Goal: Task Accomplishment & Management: Use online tool/utility

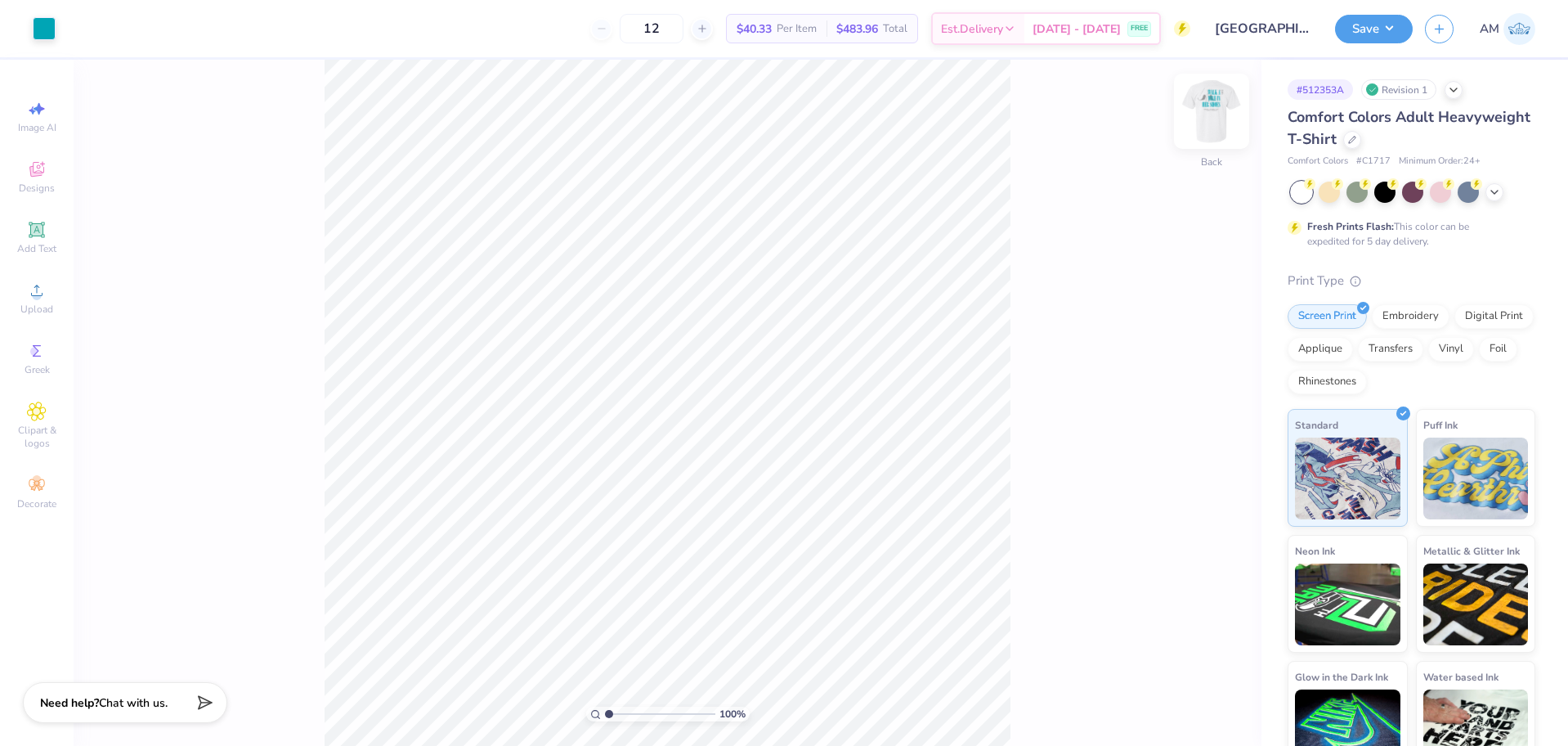
click at [1223, 109] on img at bounding box center [1210, 111] width 65 height 65
click at [1223, 109] on img at bounding box center [1211, 112] width 33 height 33
click at [1361, 144] on div at bounding box center [1352, 138] width 18 height 18
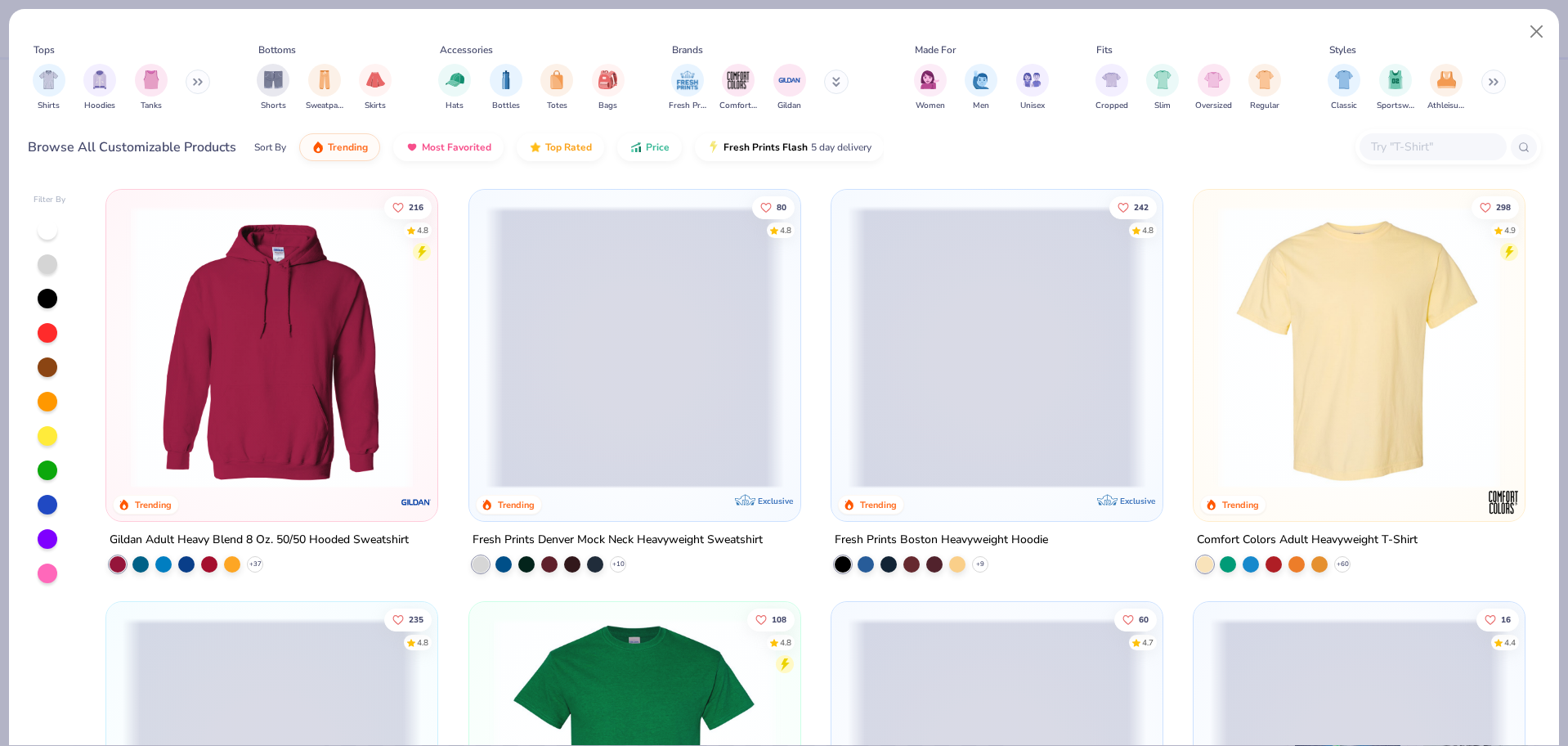
click at [1415, 152] on input "text" at bounding box center [1433, 146] width 126 height 19
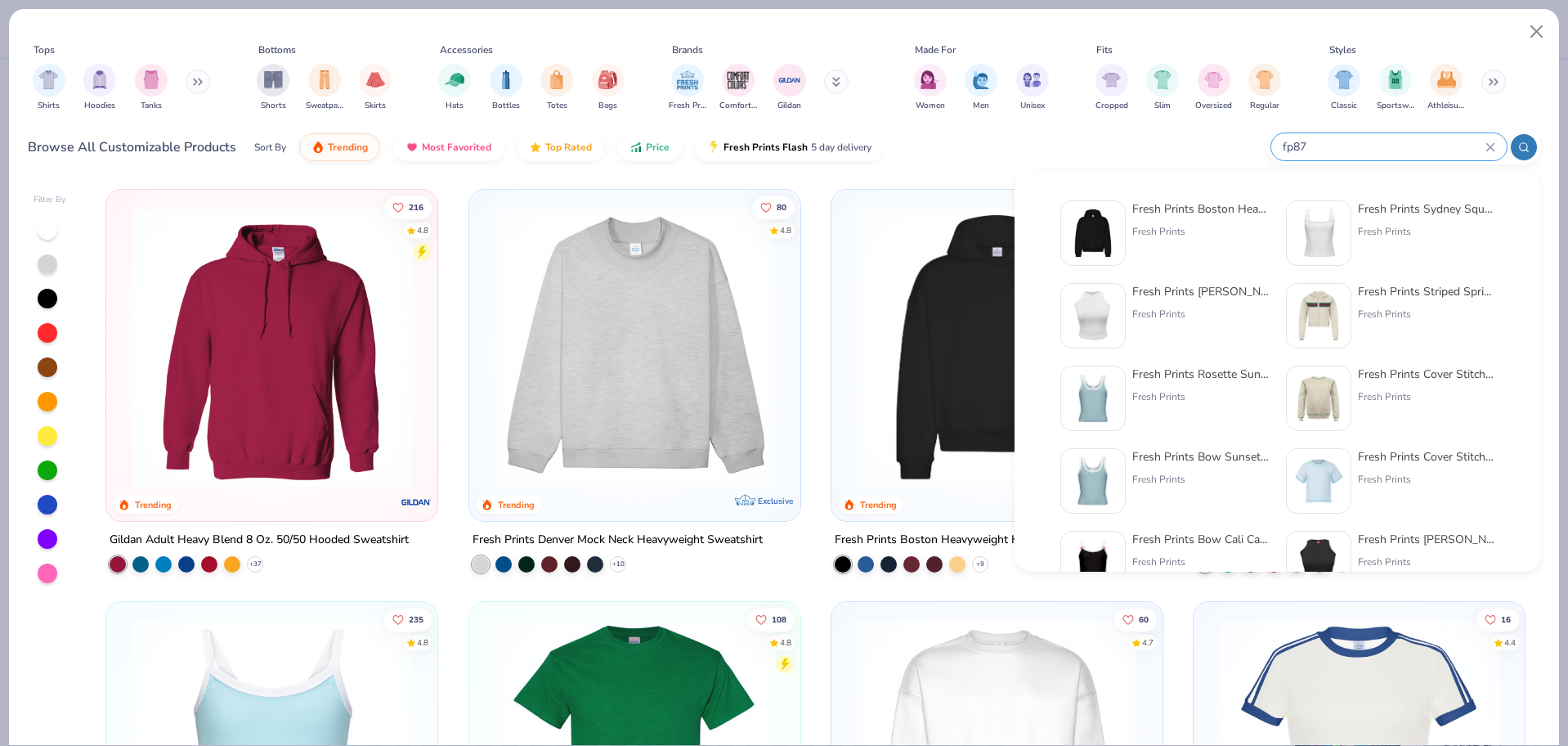
type input "fp87"
click at [1107, 246] on img at bounding box center [1092, 232] width 50 height 50
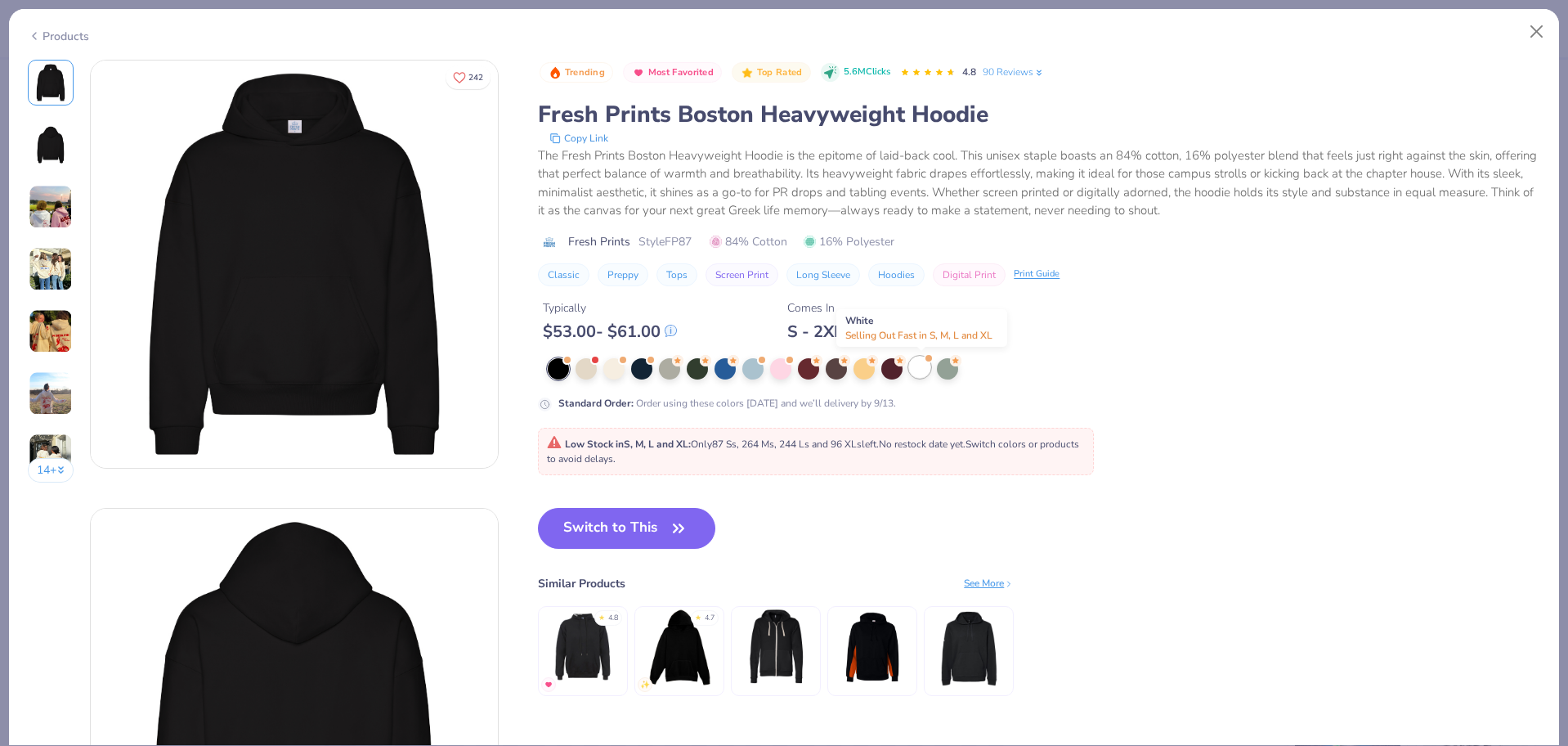
click at [918, 366] on div at bounding box center [919, 367] width 21 height 21
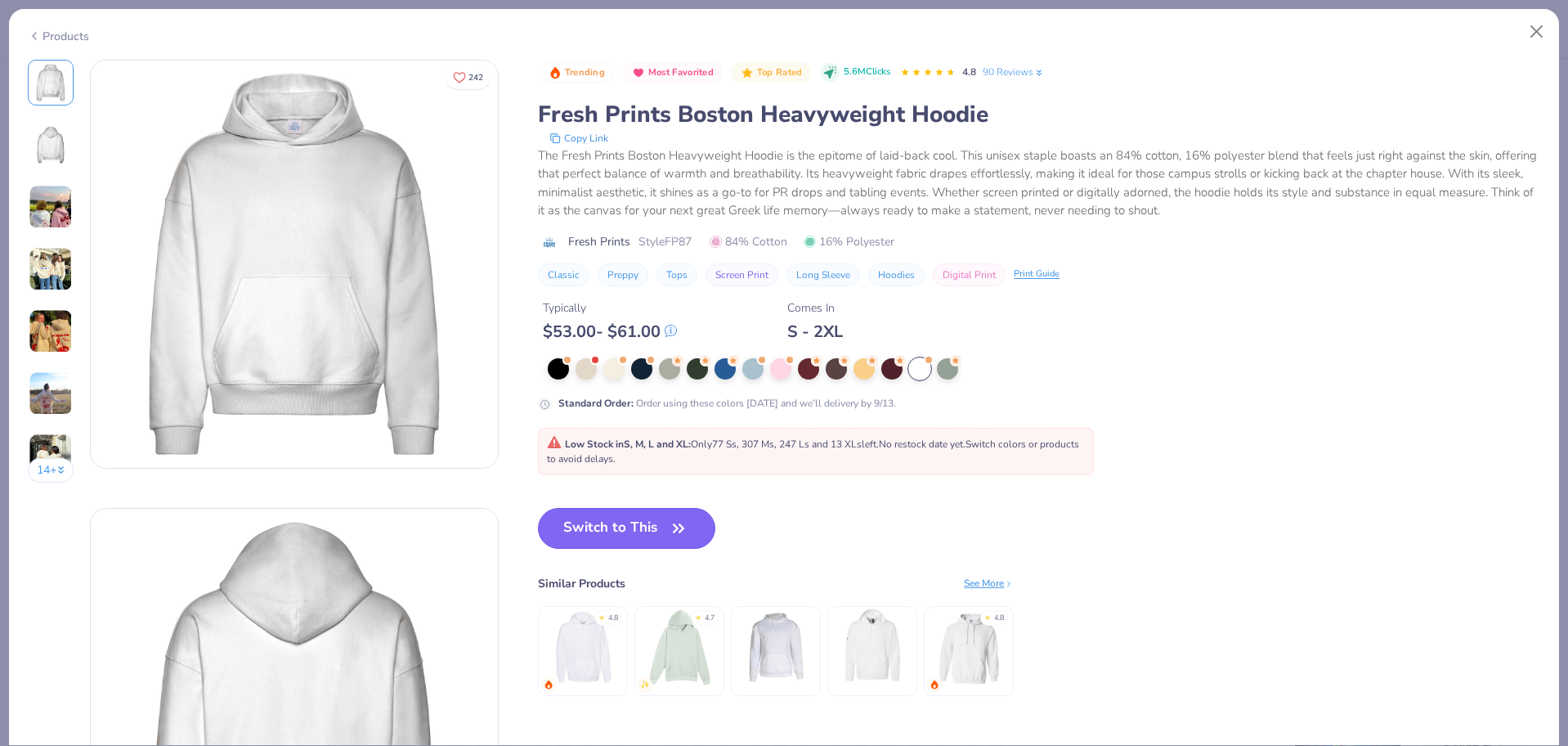
click at [646, 525] on button "Switch to This" at bounding box center [627, 528] width 177 height 41
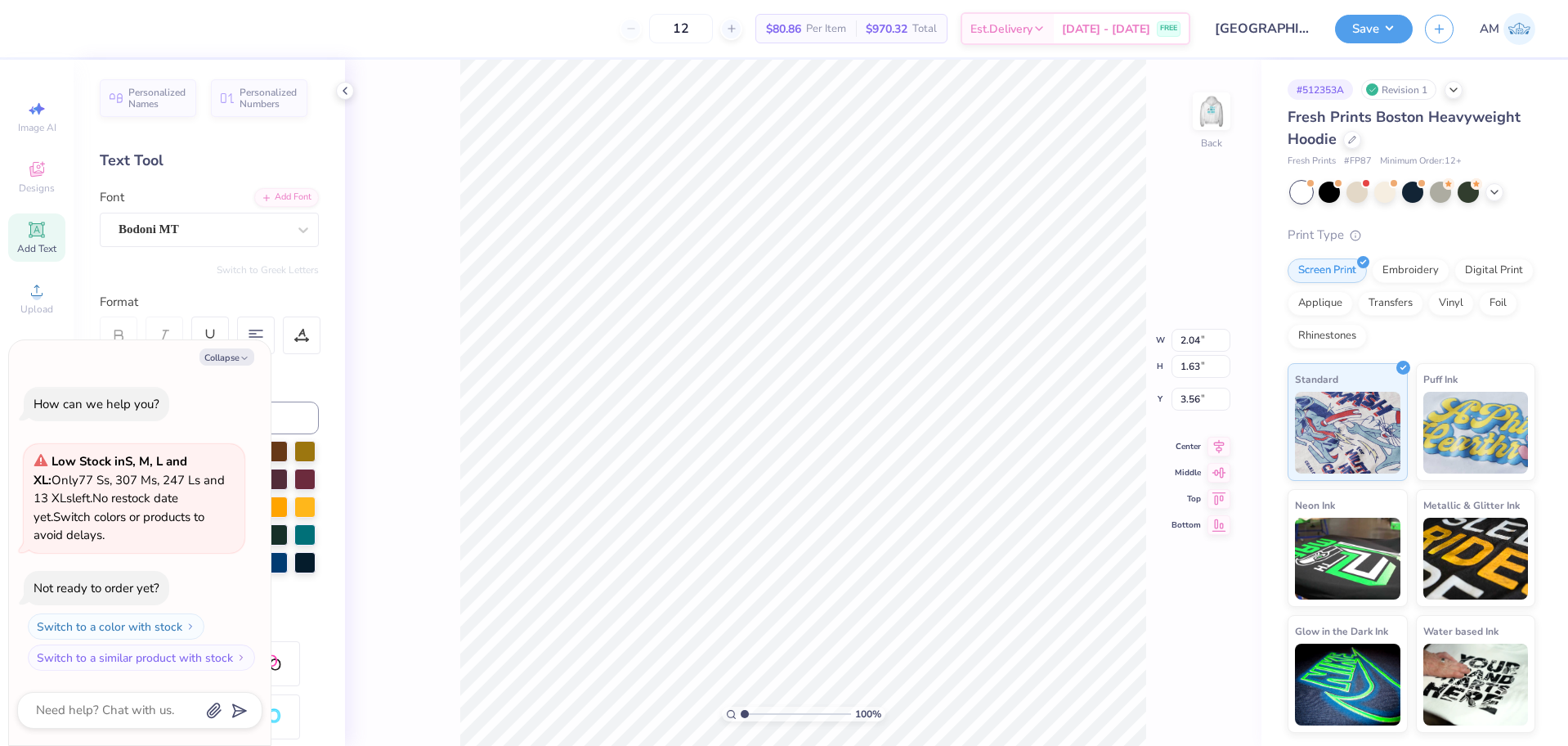
type textarea "x"
type input "3.24"
type textarea "x"
type input "3.00"
click at [929, 527] on li "Group" at bounding box center [953, 529] width 128 height 32
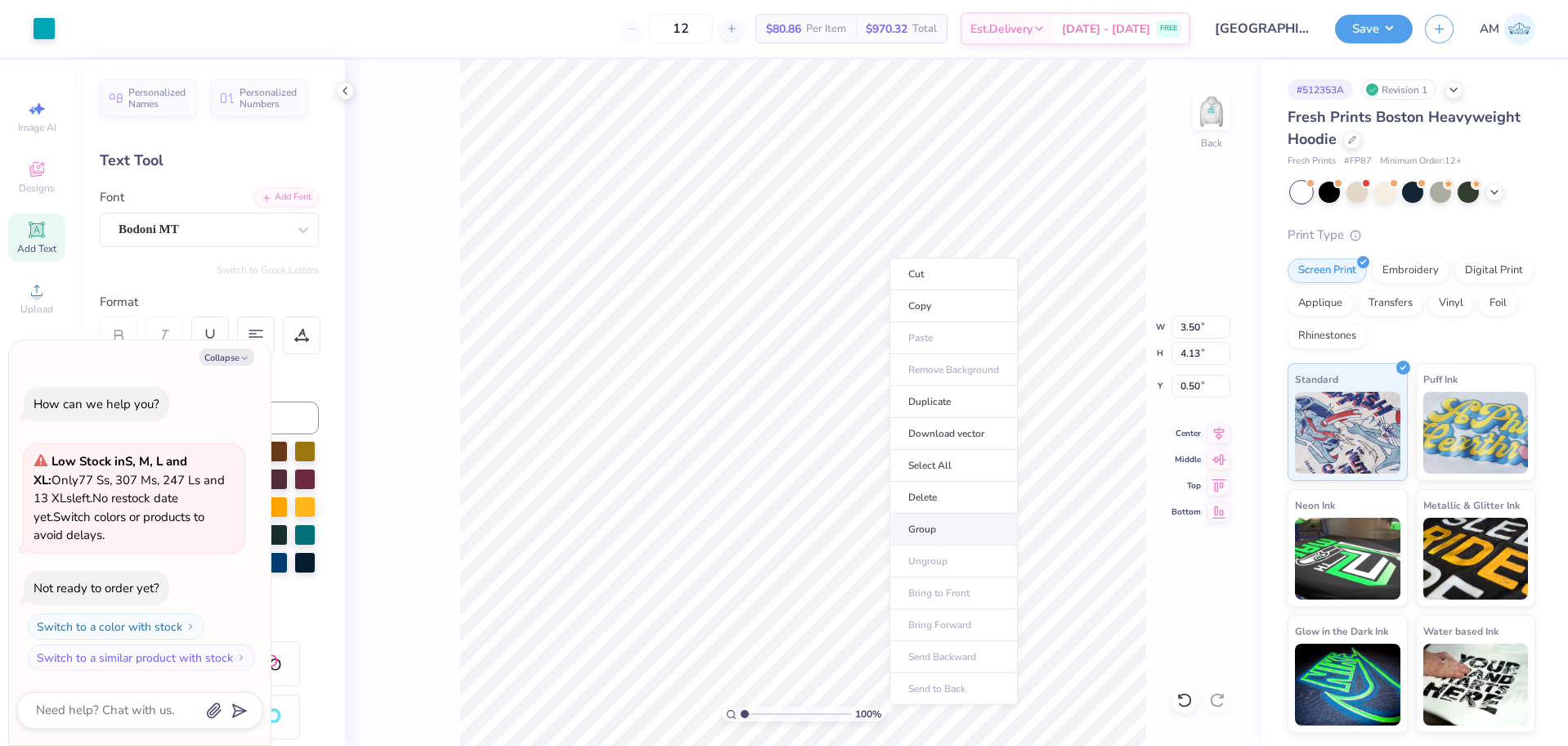
type textarea "x"
click at [1192, 353] on input "4.13" at bounding box center [1200, 352] width 59 height 23
type input "4"
type textarea "x"
click at [1193, 356] on input "4.13" at bounding box center [1200, 352] width 59 height 23
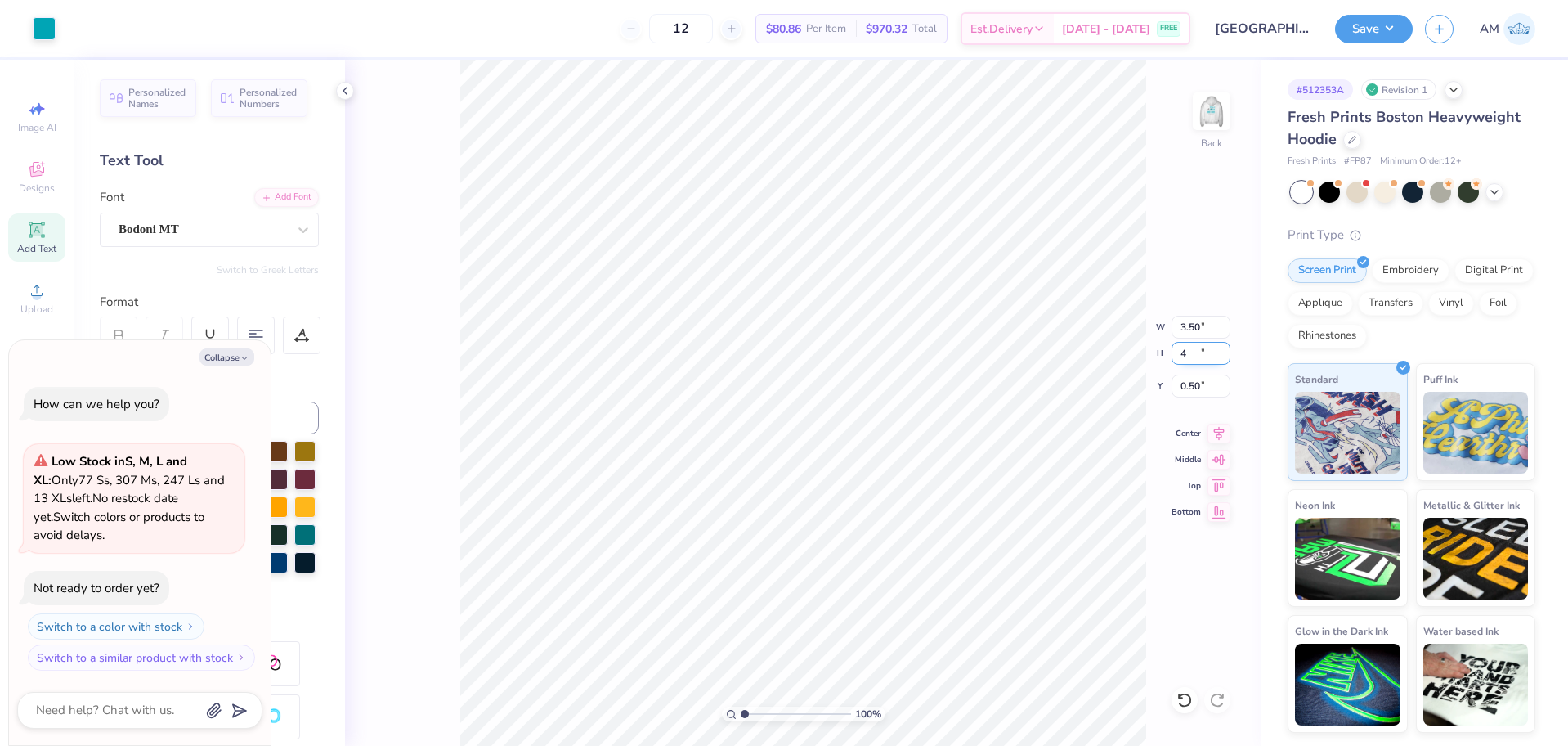
type input "4"
type textarea "x"
type input "3.39"
type input "4.00"
click at [1192, 389] on input "0.57" at bounding box center [1200, 385] width 59 height 23
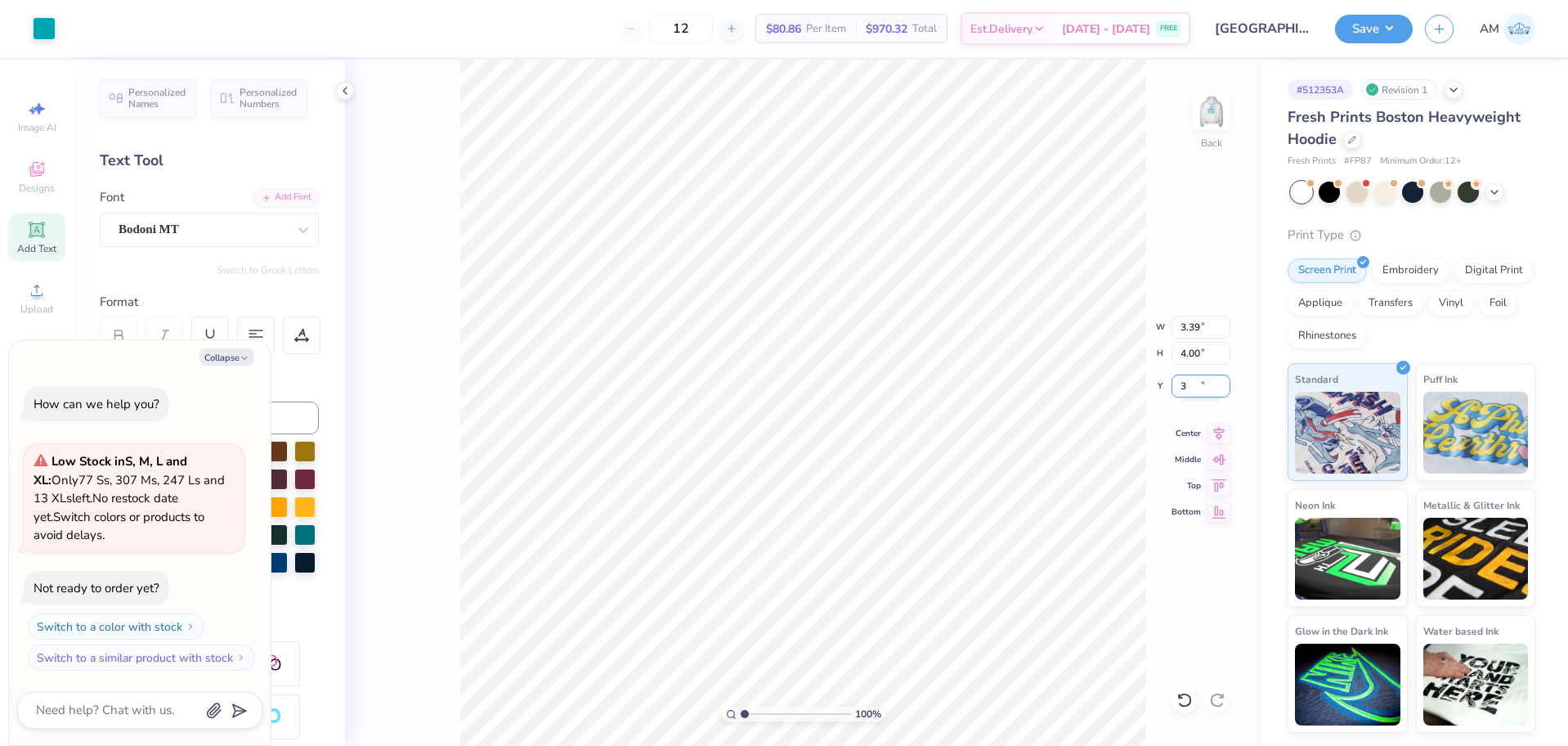
type input "3"
type textarea "x"
type input "3.00"
click at [350, 91] on icon at bounding box center [345, 91] width 13 height 13
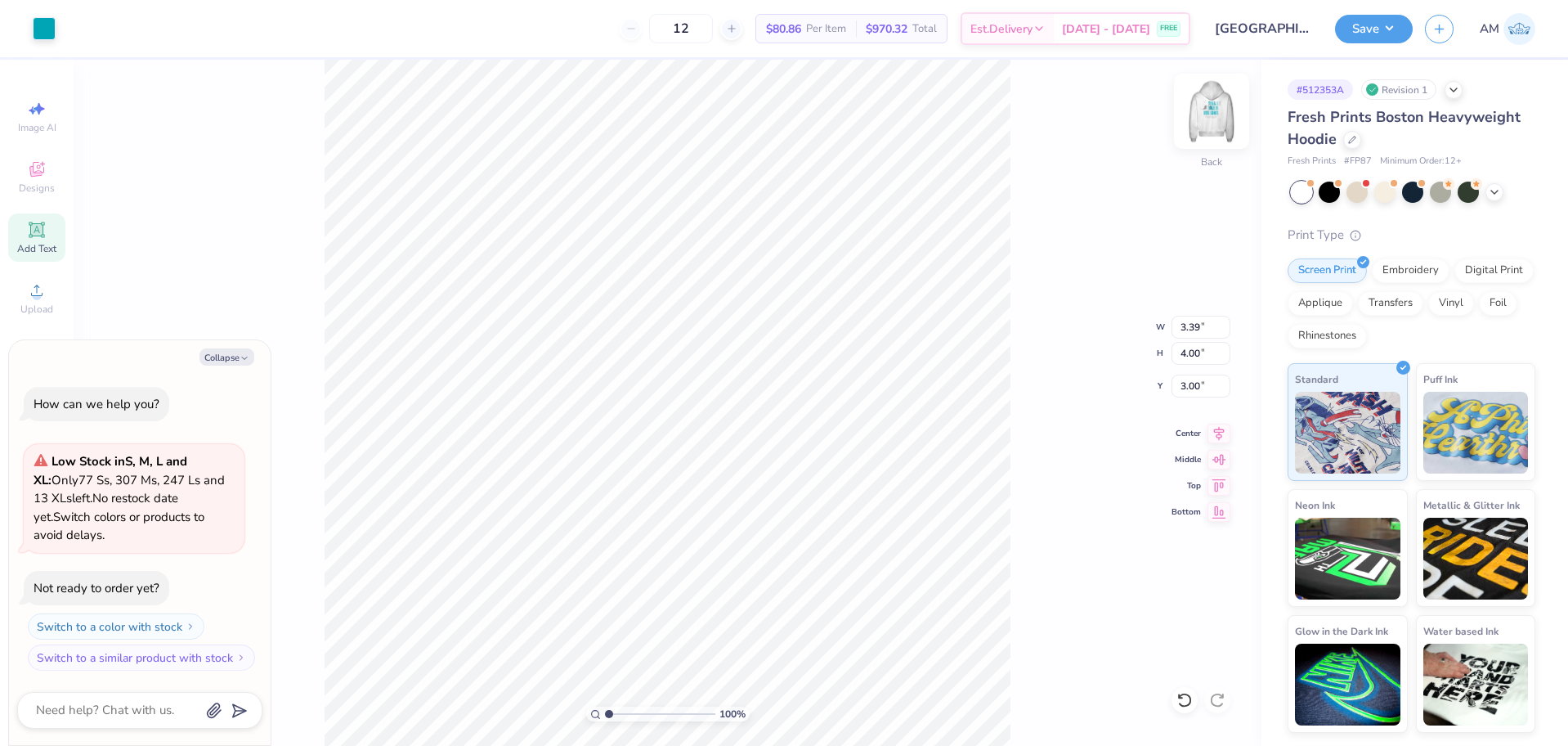
click at [1196, 109] on img at bounding box center [1210, 111] width 65 height 65
click at [714, 560] on li "Group" at bounding box center [732, 566] width 128 height 32
type textarea "x"
click at [1188, 326] on input "12.00" at bounding box center [1200, 327] width 59 height 23
click at [1190, 390] on input "5.00" at bounding box center [1200, 385] width 59 height 23
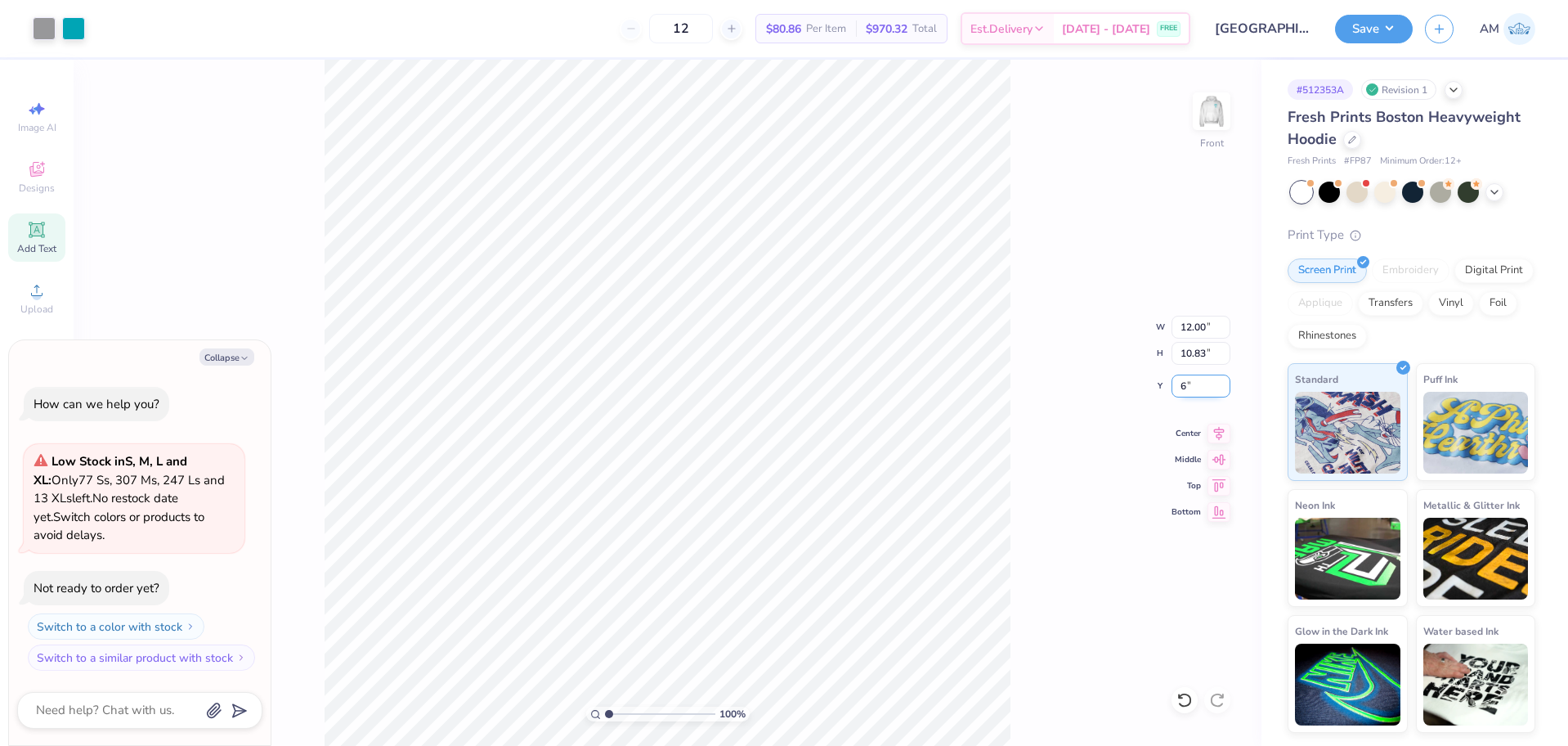
type input "6"
type textarea "x"
click at [1197, 386] on input "5.00" at bounding box center [1200, 385] width 59 height 23
type input "6"
type textarea "x"
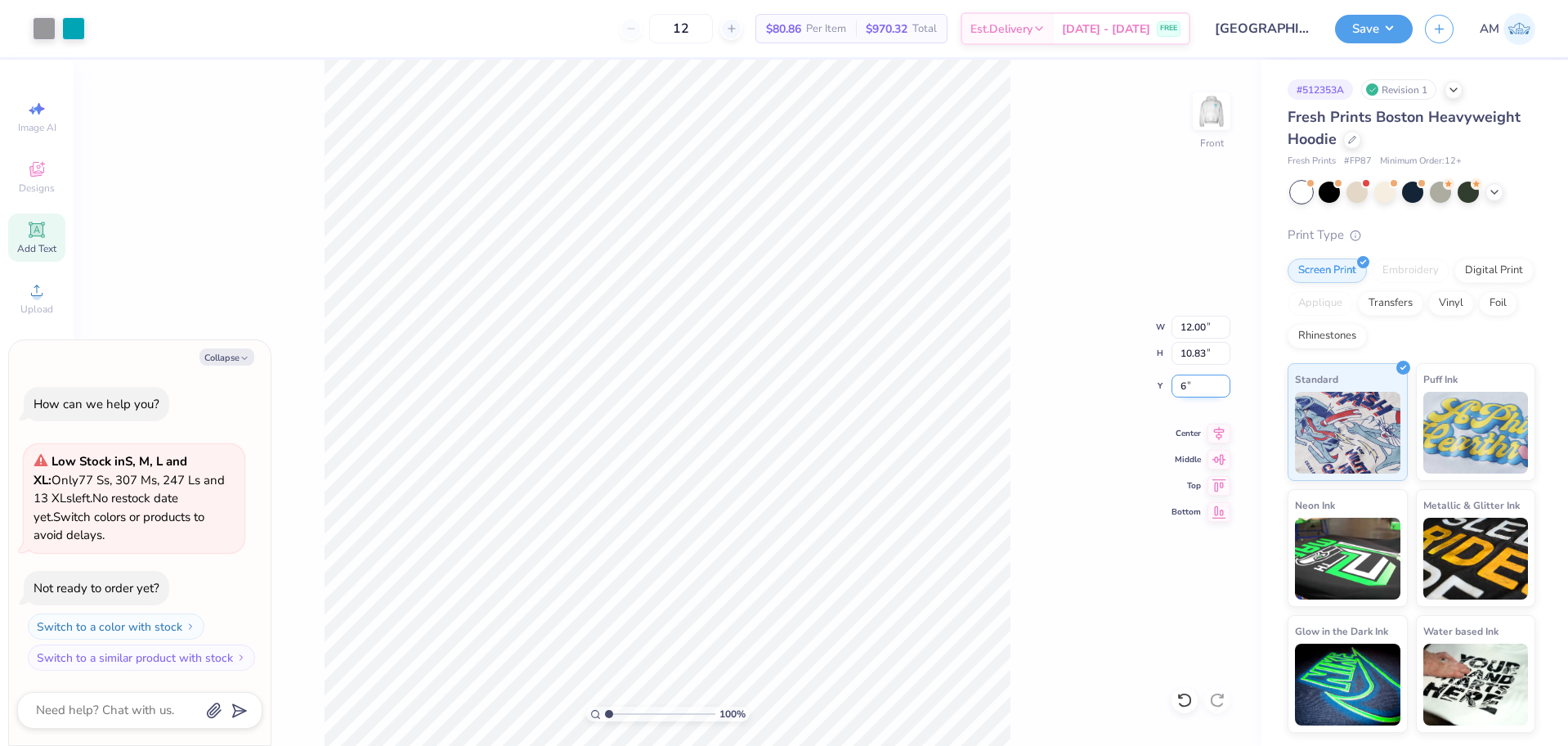
type input "6.00"
click at [1211, 434] on icon at bounding box center [1219, 430] width 23 height 19
type textarea "x"
click at [1196, 329] on input "12.00" at bounding box center [1200, 327] width 59 height 23
type input "12"
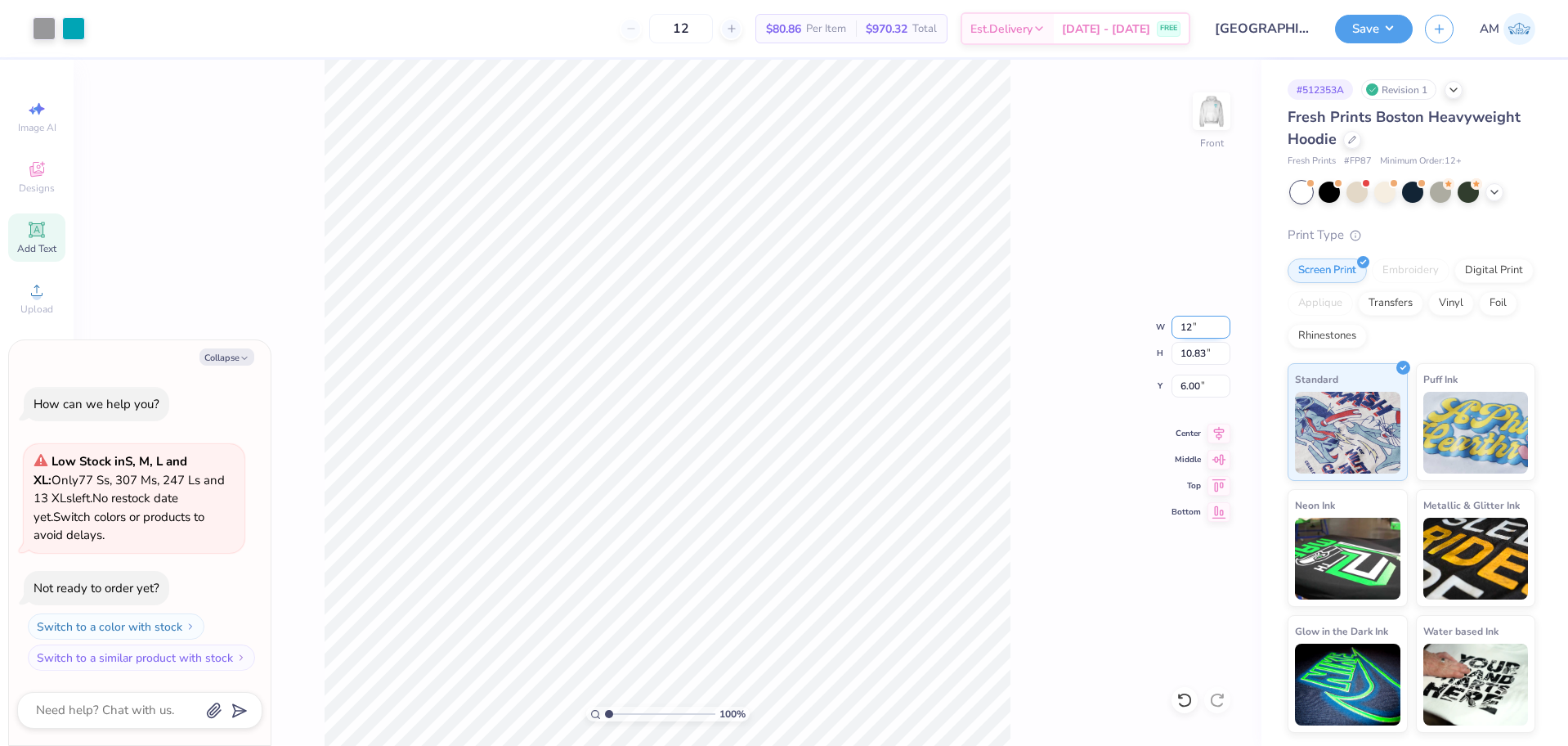
type textarea "x"
type input "12.00"
type input "10.82"
click at [1214, 427] on icon at bounding box center [1219, 430] width 23 height 19
click at [1223, 434] on icon at bounding box center [1219, 430] width 23 height 19
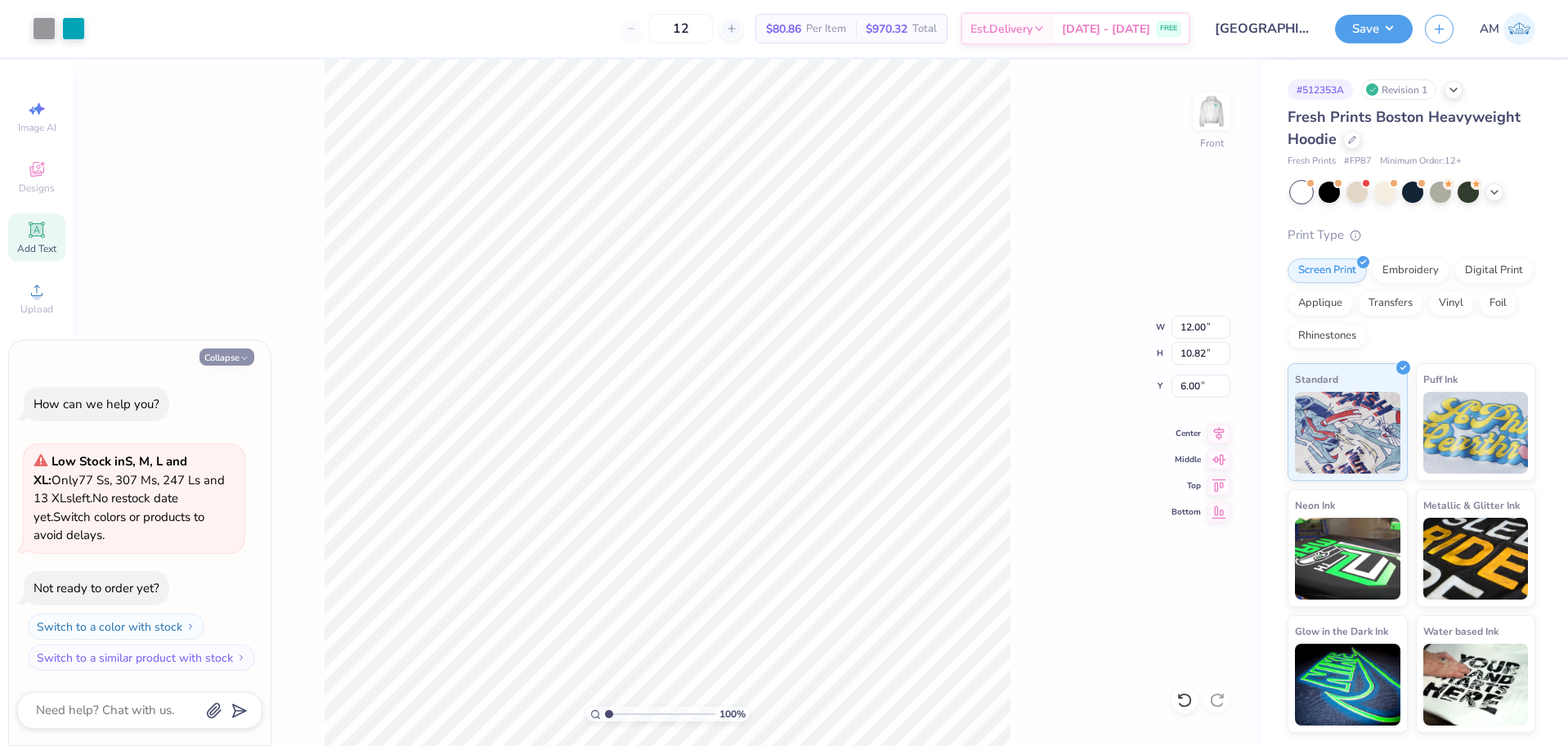
click at [234, 359] on button "Collapse" at bounding box center [227, 357] width 55 height 17
type textarea "x"
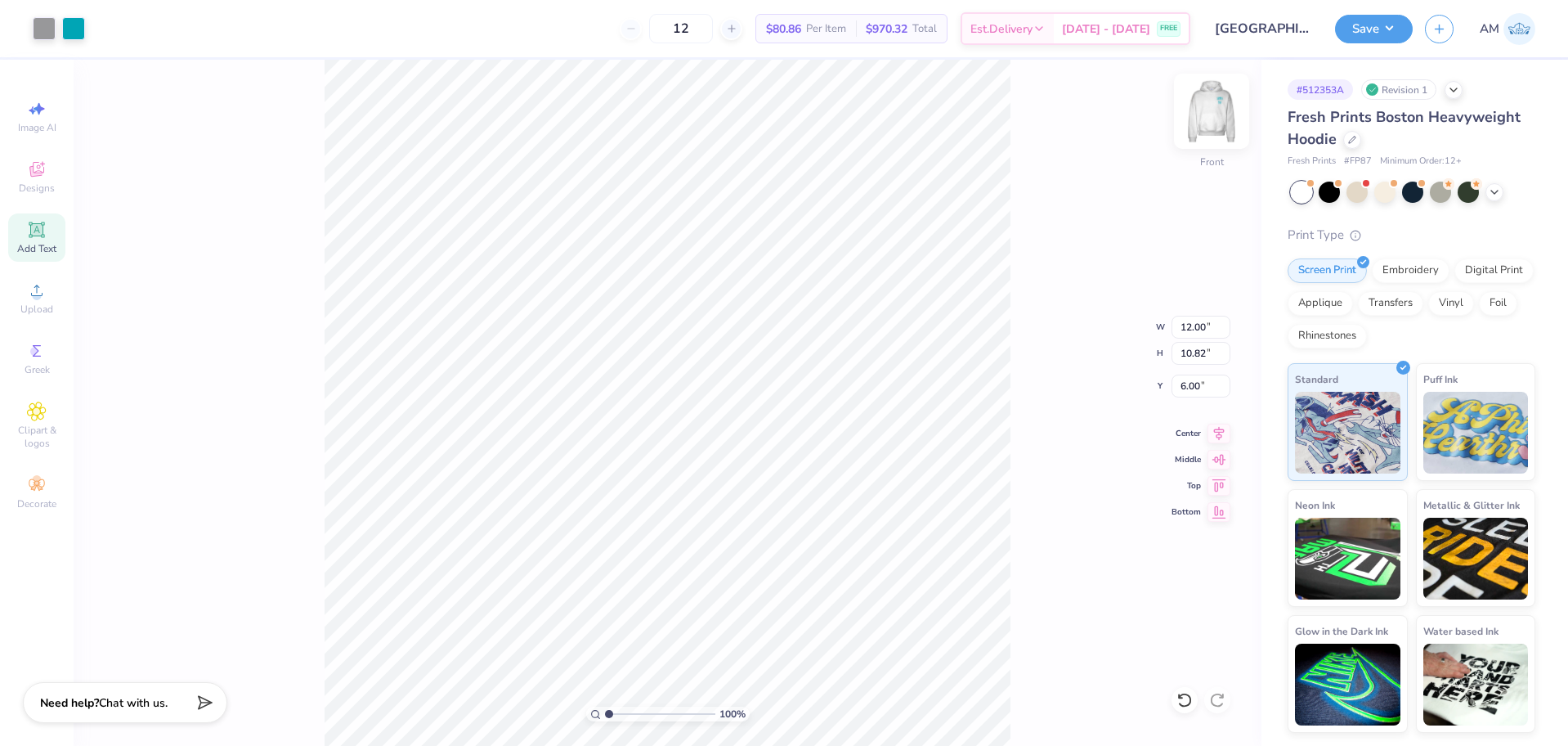
click at [1205, 113] on img at bounding box center [1210, 111] width 65 height 65
click at [1220, 108] on img at bounding box center [1210, 111] width 65 height 65
click at [1208, 103] on img at bounding box center [1210, 111] width 65 height 65
click at [1221, 124] on img at bounding box center [1210, 111] width 65 height 65
click at [1209, 114] on img at bounding box center [1210, 111] width 65 height 65
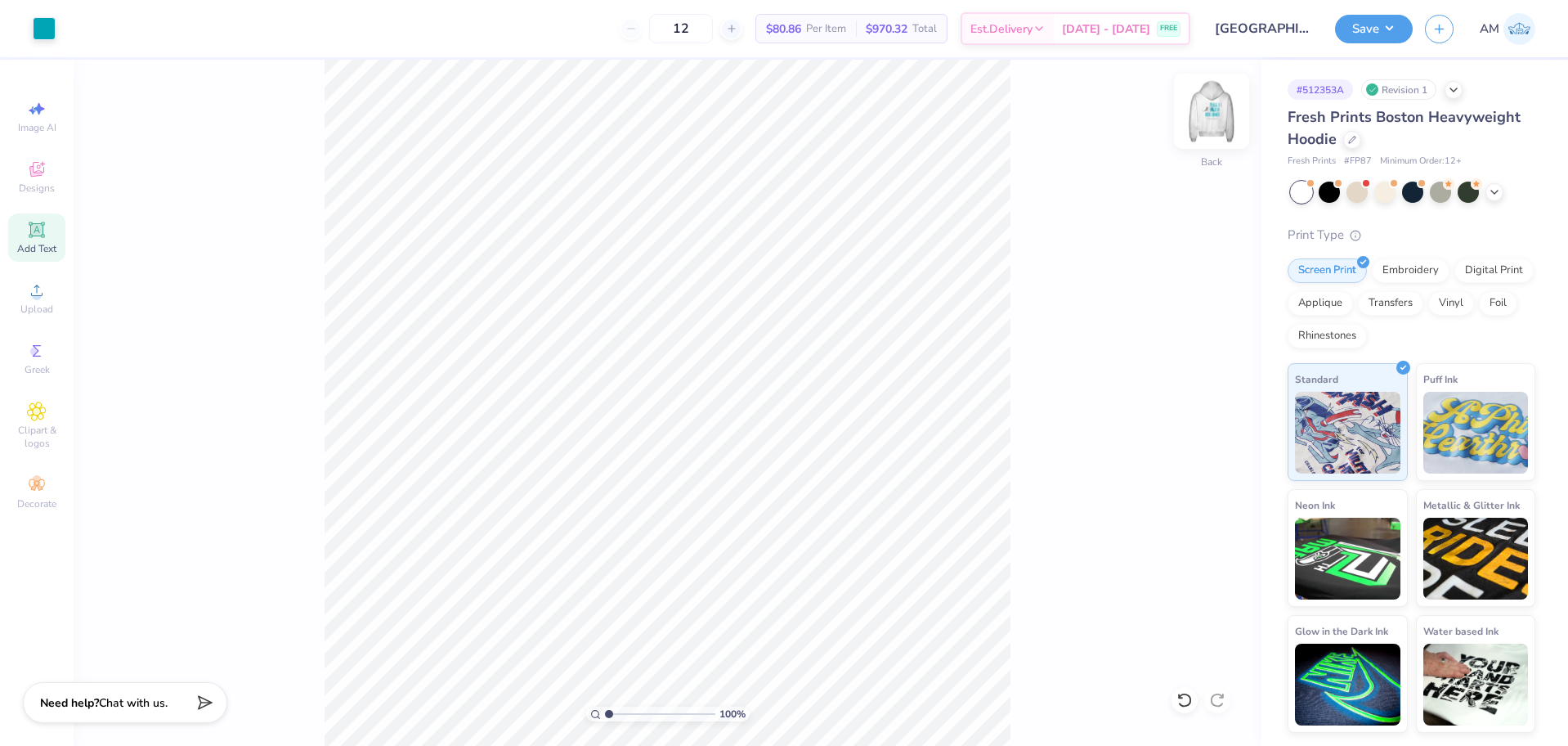
click at [1222, 107] on img at bounding box center [1210, 111] width 65 height 65
click at [1353, 27] on button "Save" at bounding box center [1373, 26] width 78 height 28
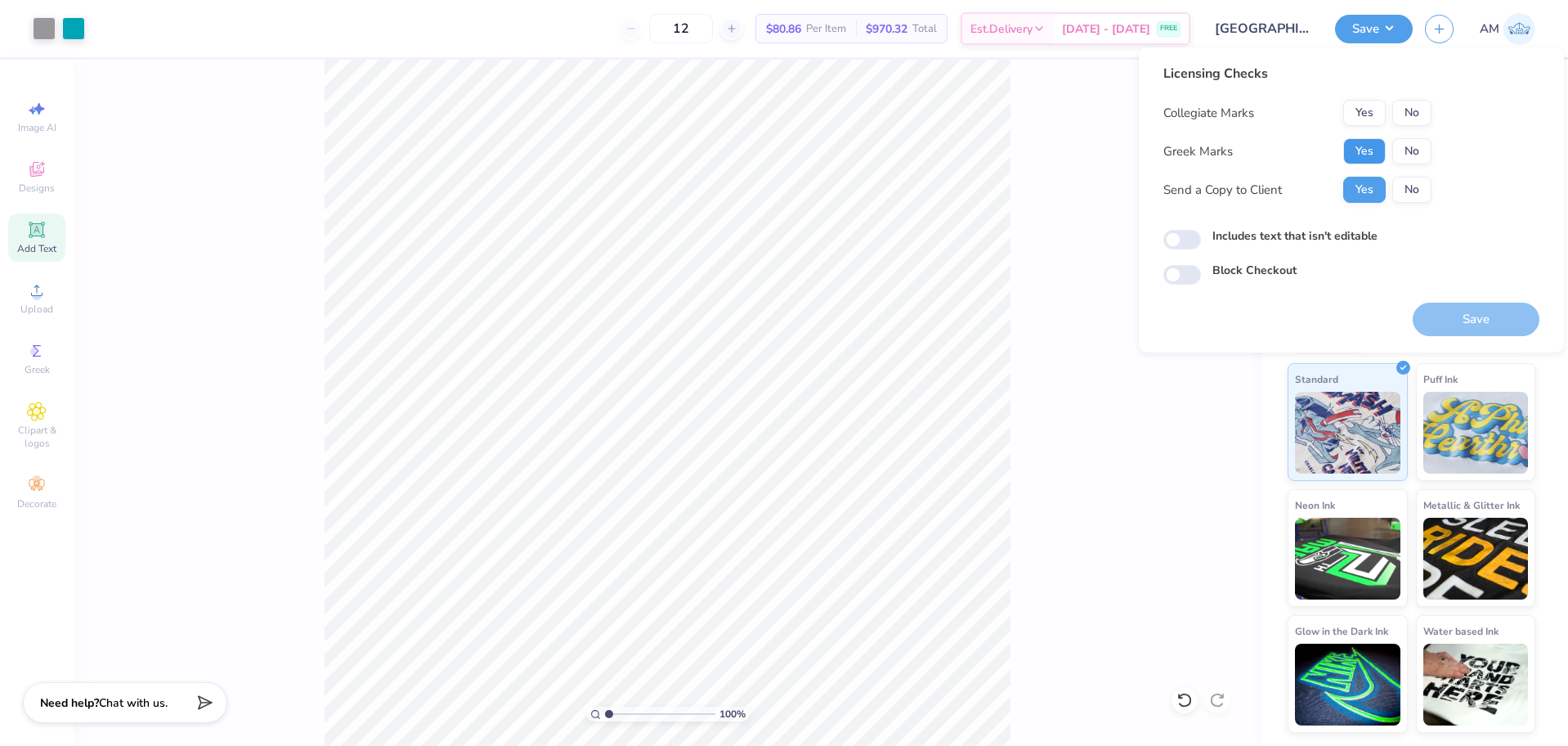
click at [1360, 147] on button "Yes" at bounding box center [1364, 151] width 42 height 27
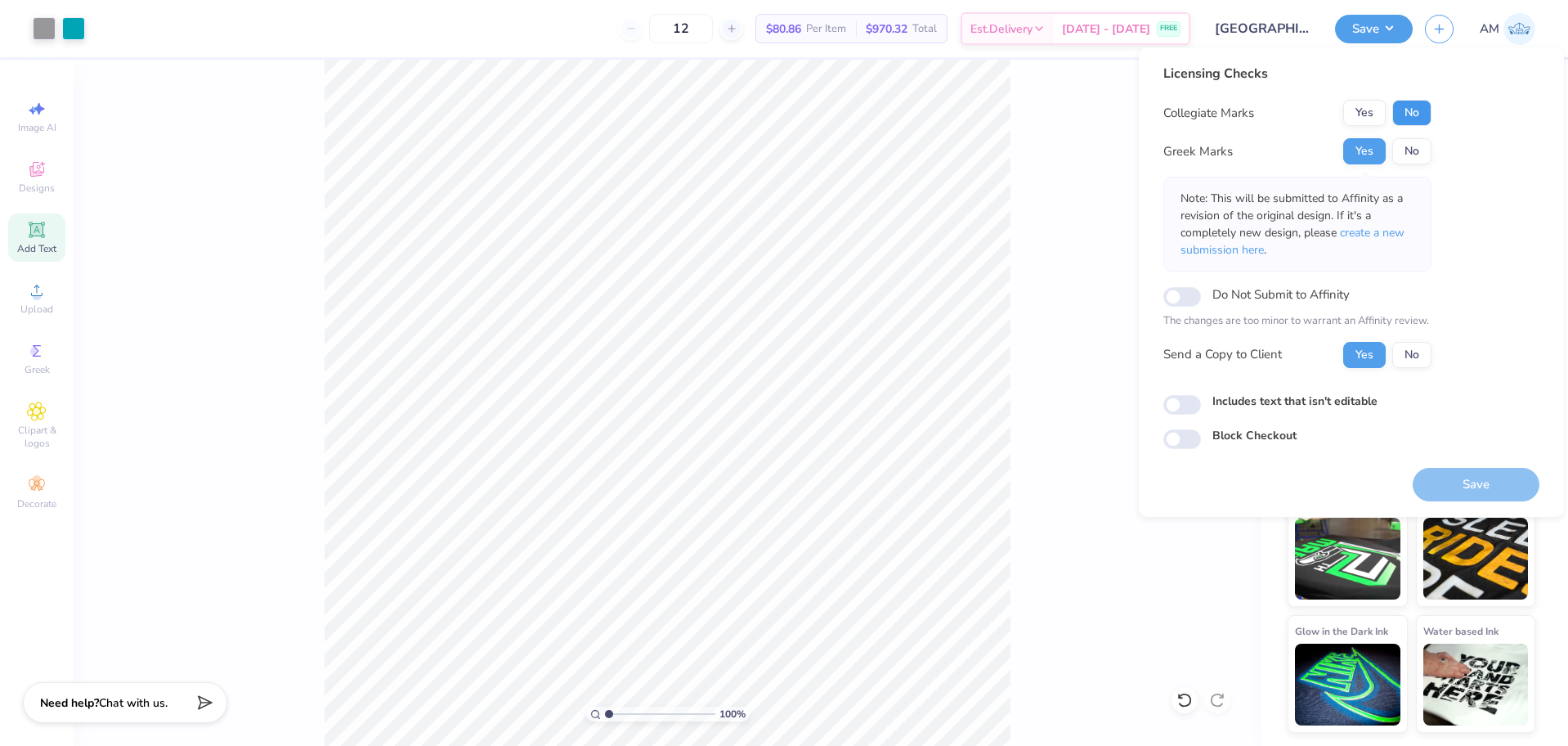
click at [1418, 114] on button "No" at bounding box center [1412, 113] width 39 height 27
click at [1364, 151] on button "Yes" at bounding box center [1364, 151] width 42 height 27
click at [1414, 119] on button "No" at bounding box center [1412, 113] width 39 height 27
click at [1465, 472] on button "Save" at bounding box center [1476, 484] width 126 height 34
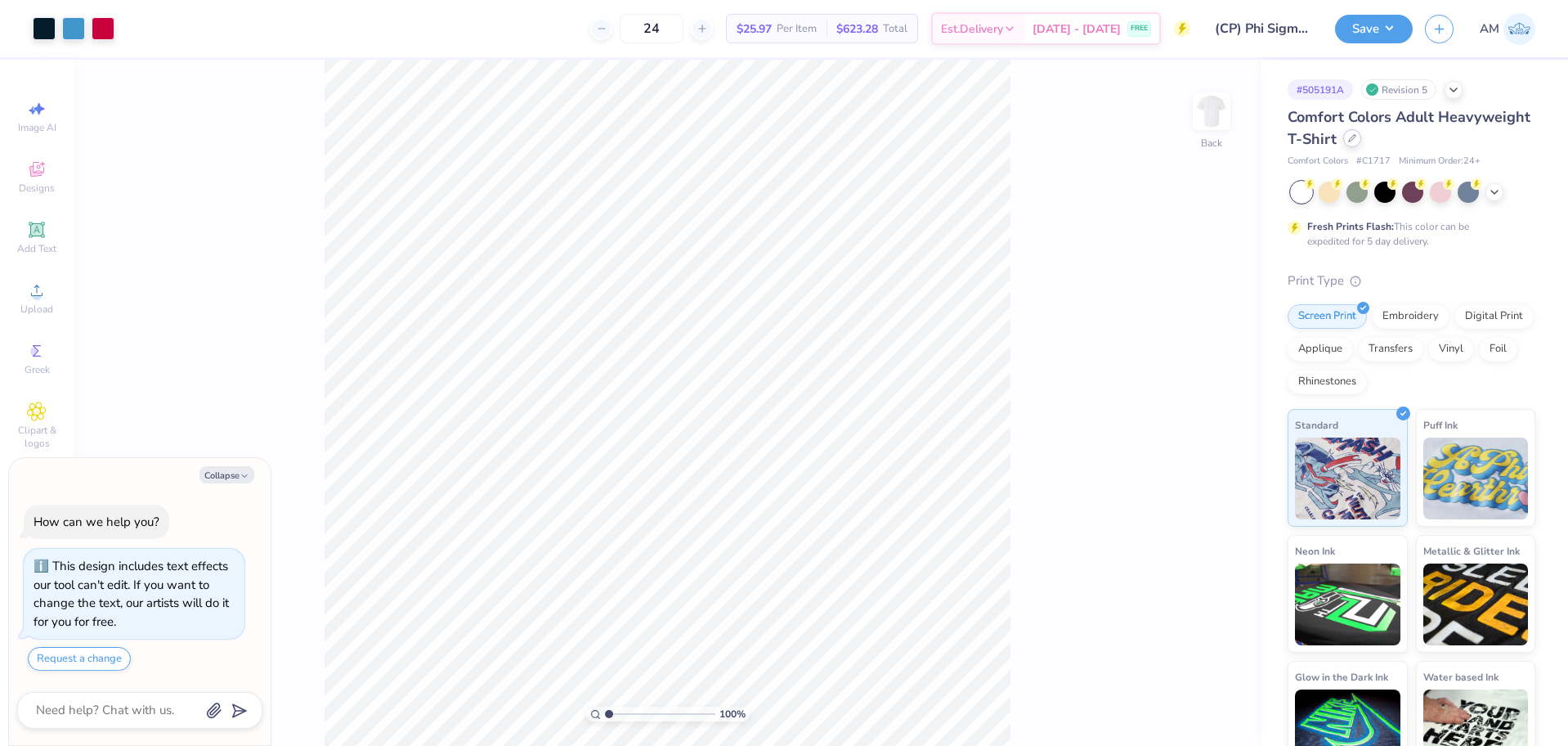
click at [1356, 141] on icon at bounding box center [1351, 138] width 8 height 8
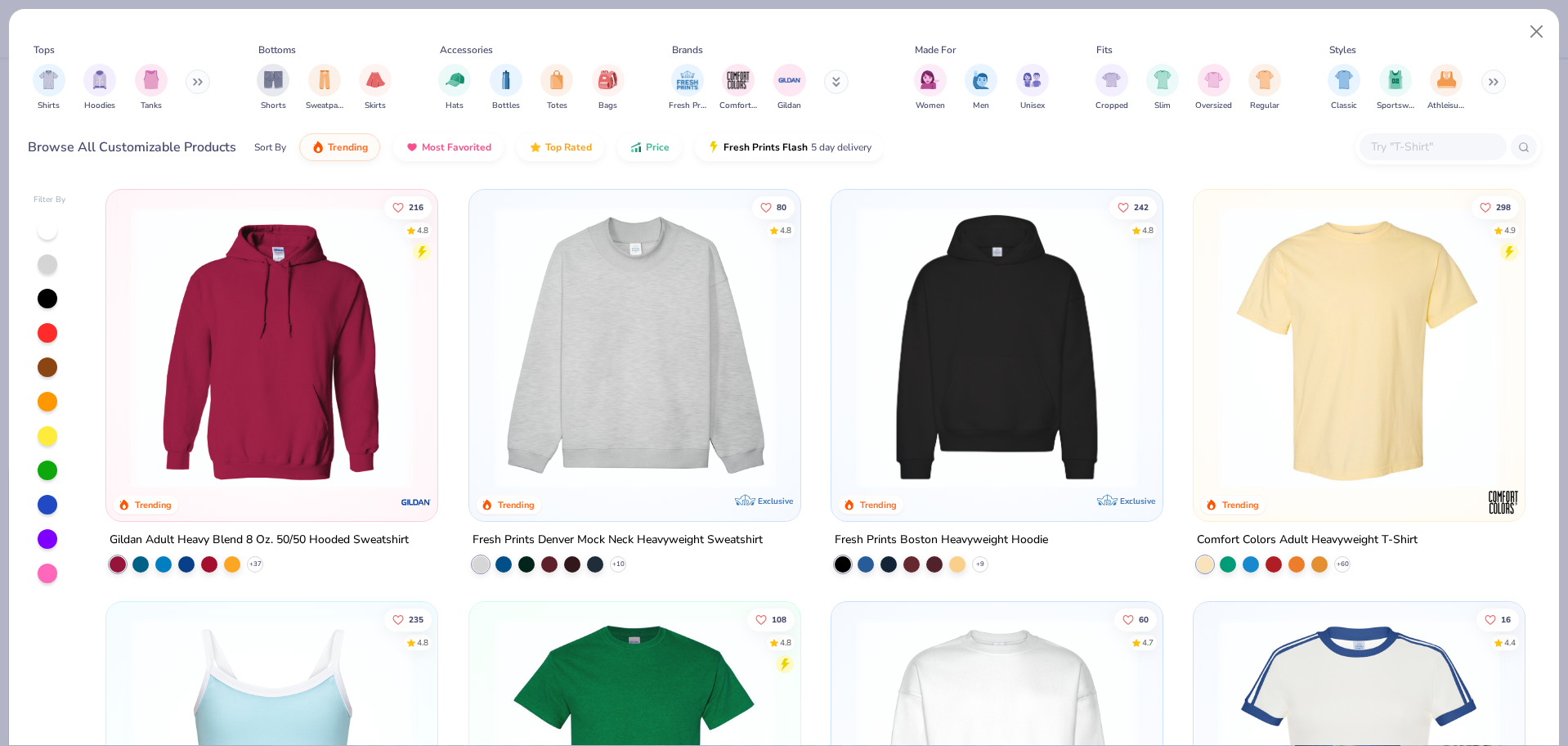
type textarea "x"
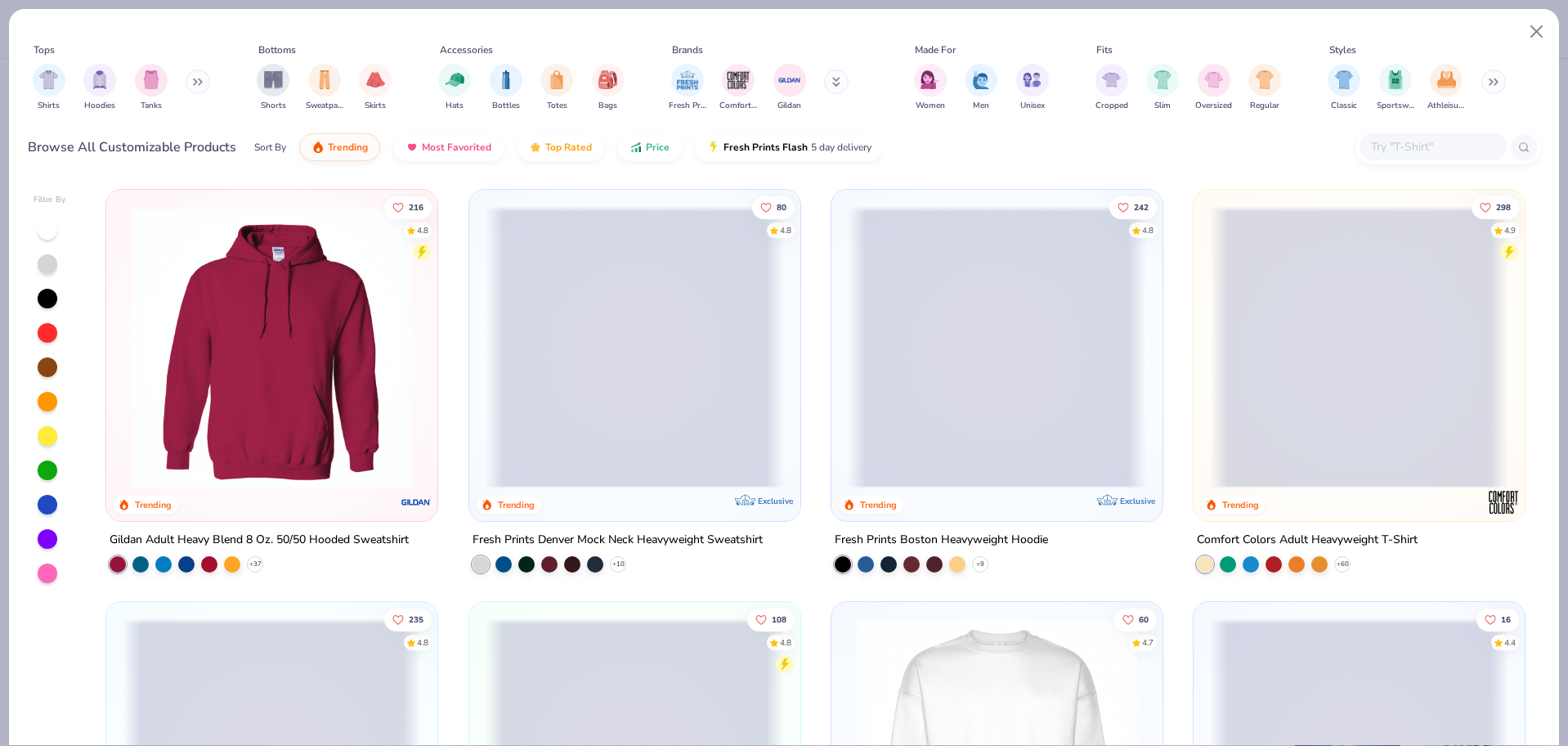
click at [1421, 148] on input "text" at bounding box center [1433, 146] width 126 height 19
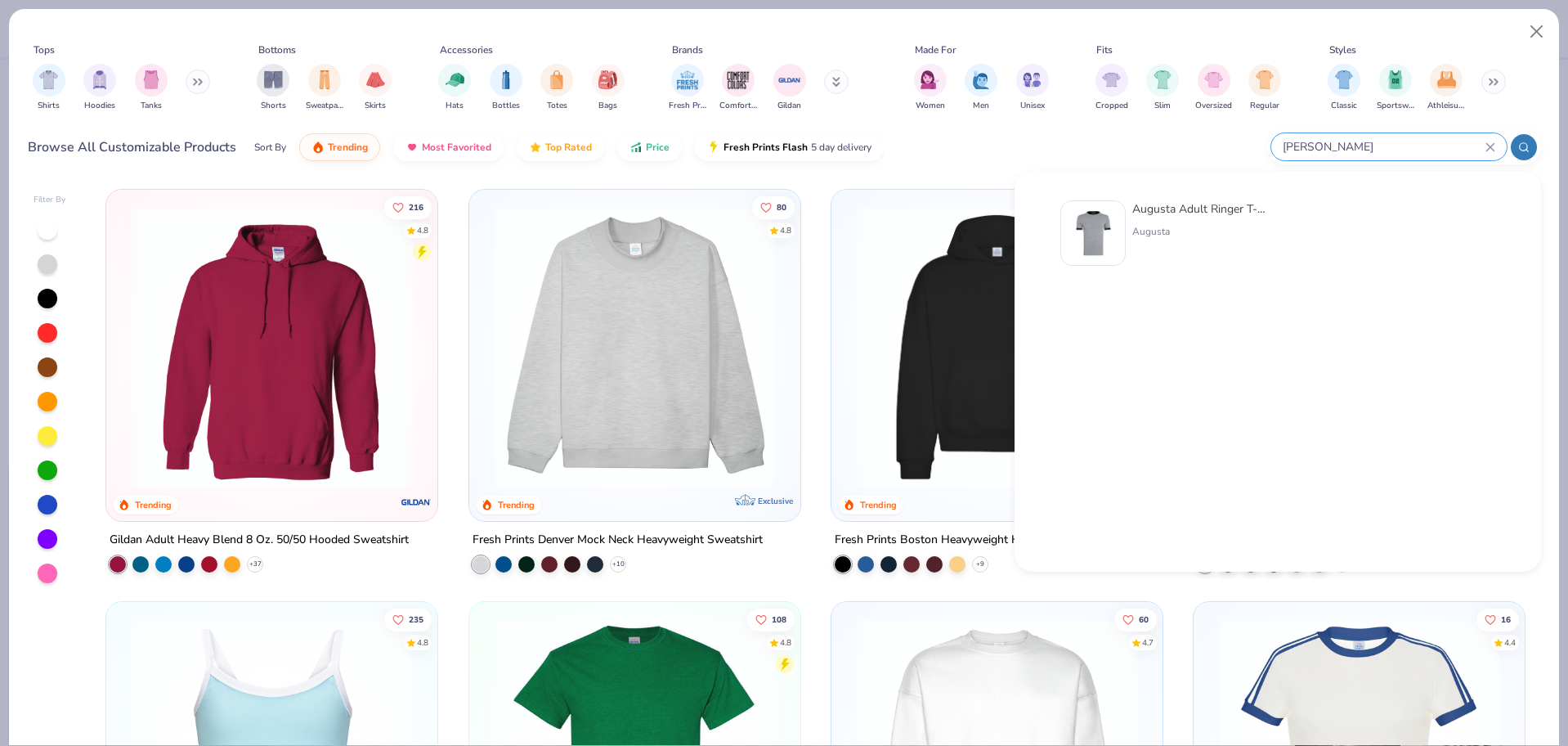
type input "[PERSON_NAME]"
click at [1092, 233] on img at bounding box center [1092, 232] width 50 height 50
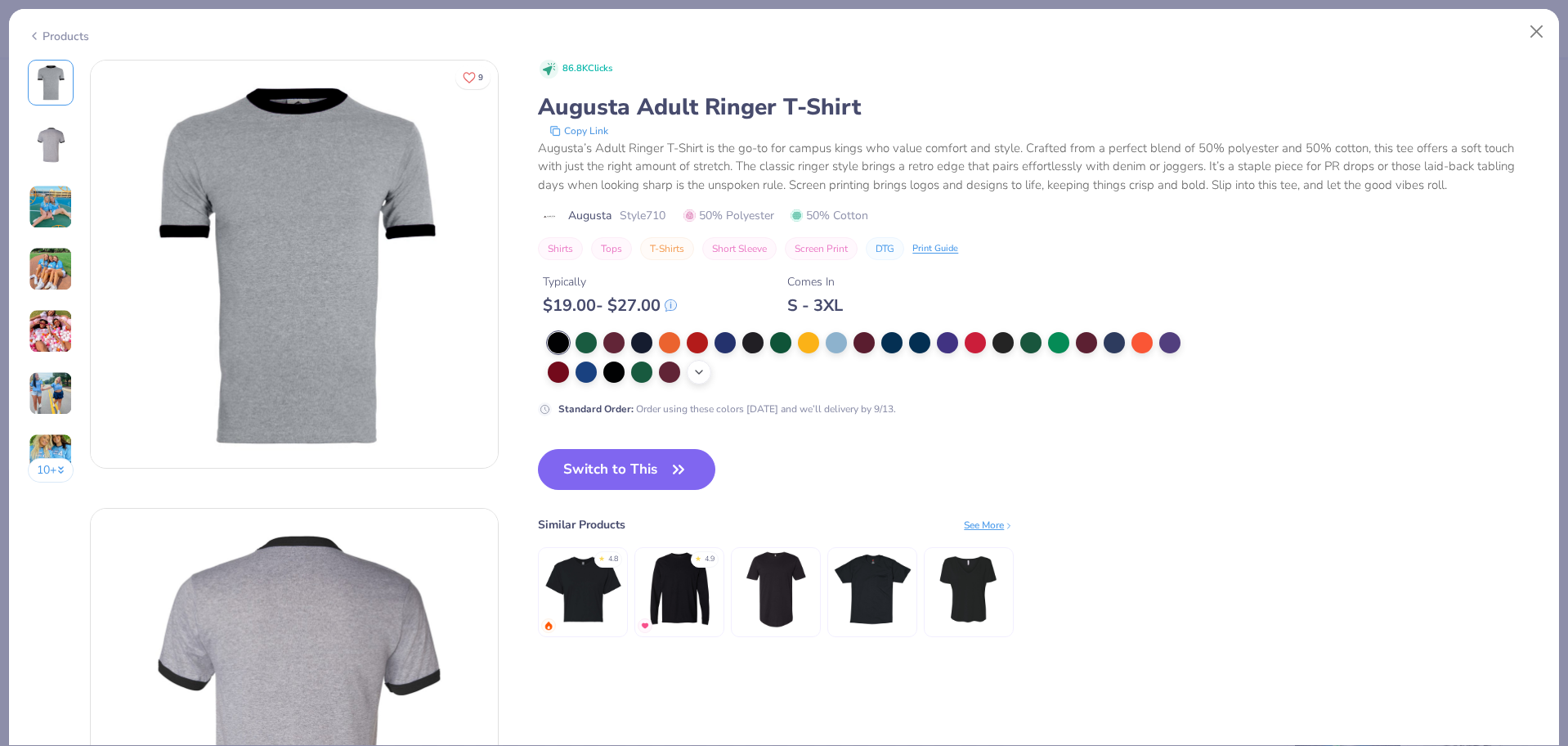
click at [693, 378] on icon at bounding box center [699, 372] width 13 height 13
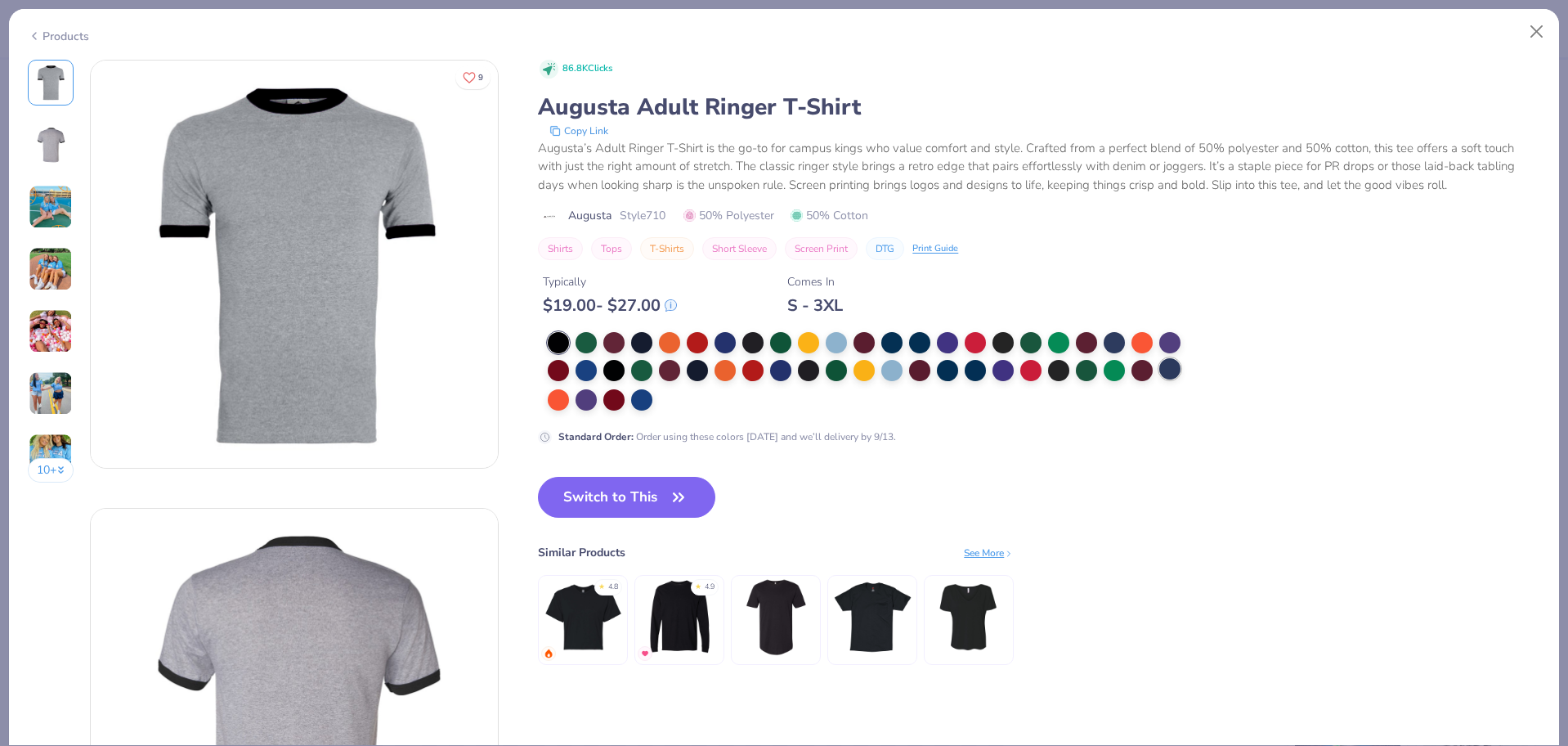
click at [1172, 367] on div at bounding box center [1169, 368] width 21 height 21
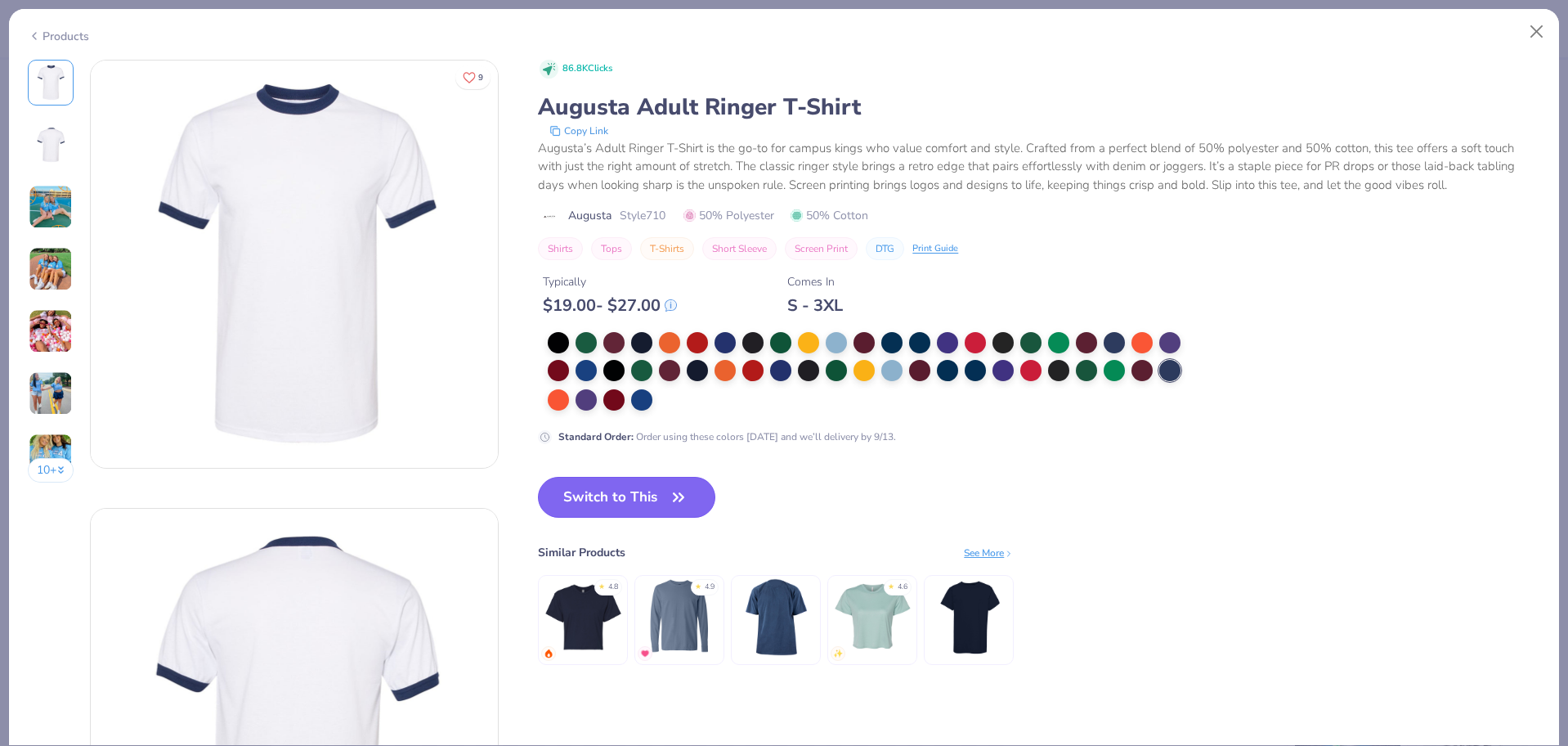
click at [630, 499] on button "Switch to This" at bounding box center [627, 497] width 177 height 41
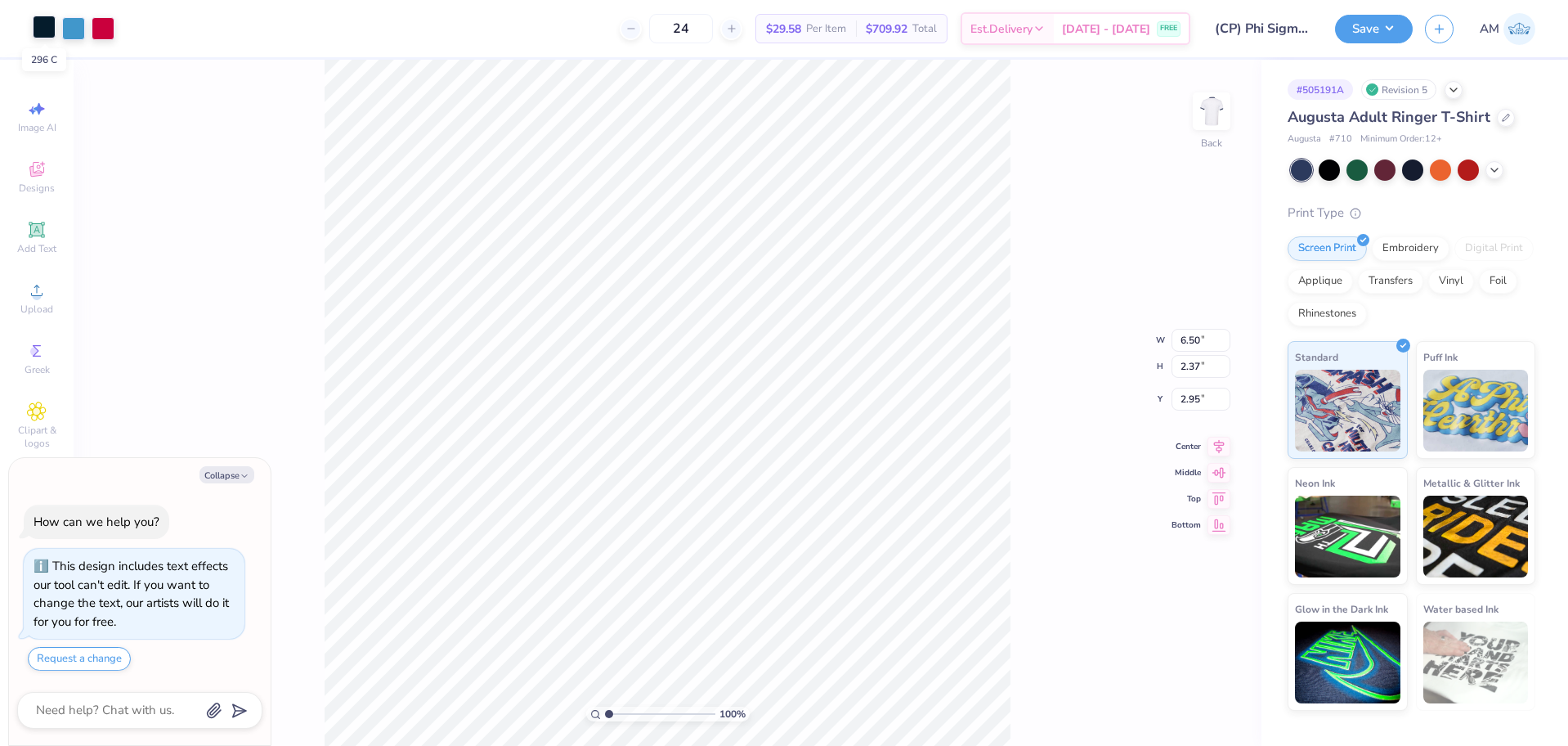
click at [46, 29] on div at bounding box center [44, 27] width 23 height 23
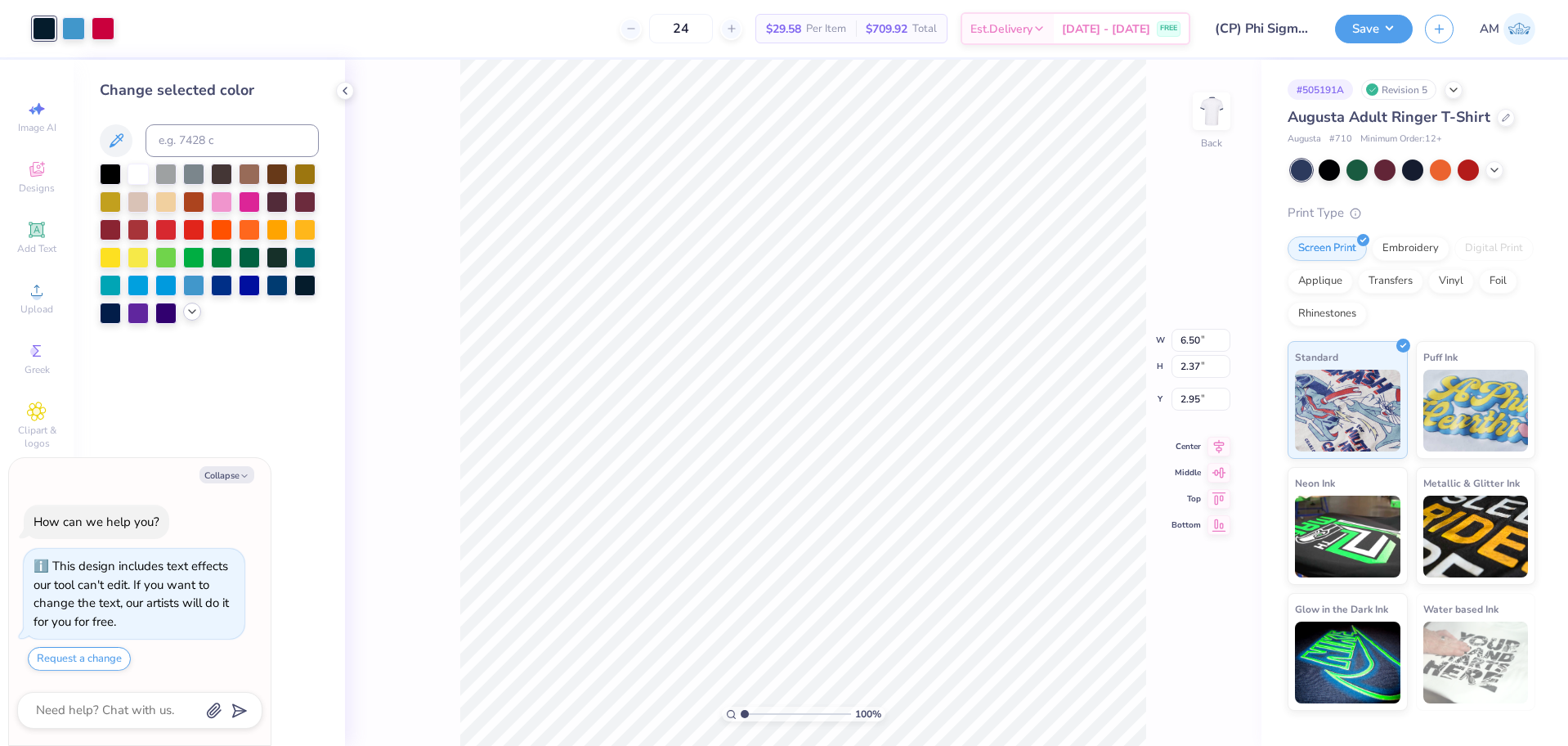
click at [188, 308] on icon at bounding box center [192, 311] width 13 height 13
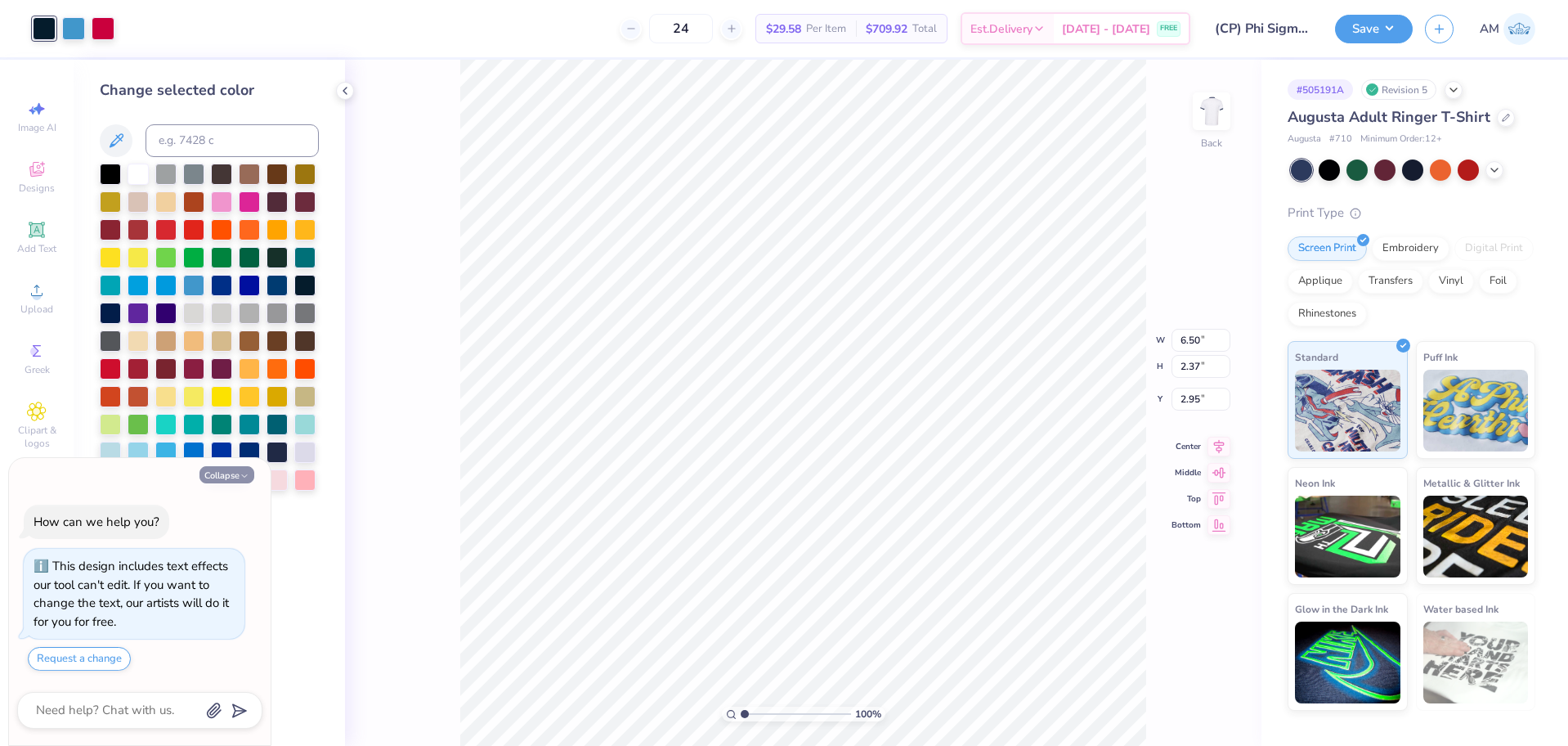
click at [234, 479] on button "Collapse" at bounding box center [227, 474] width 55 height 17
type textarea "x"
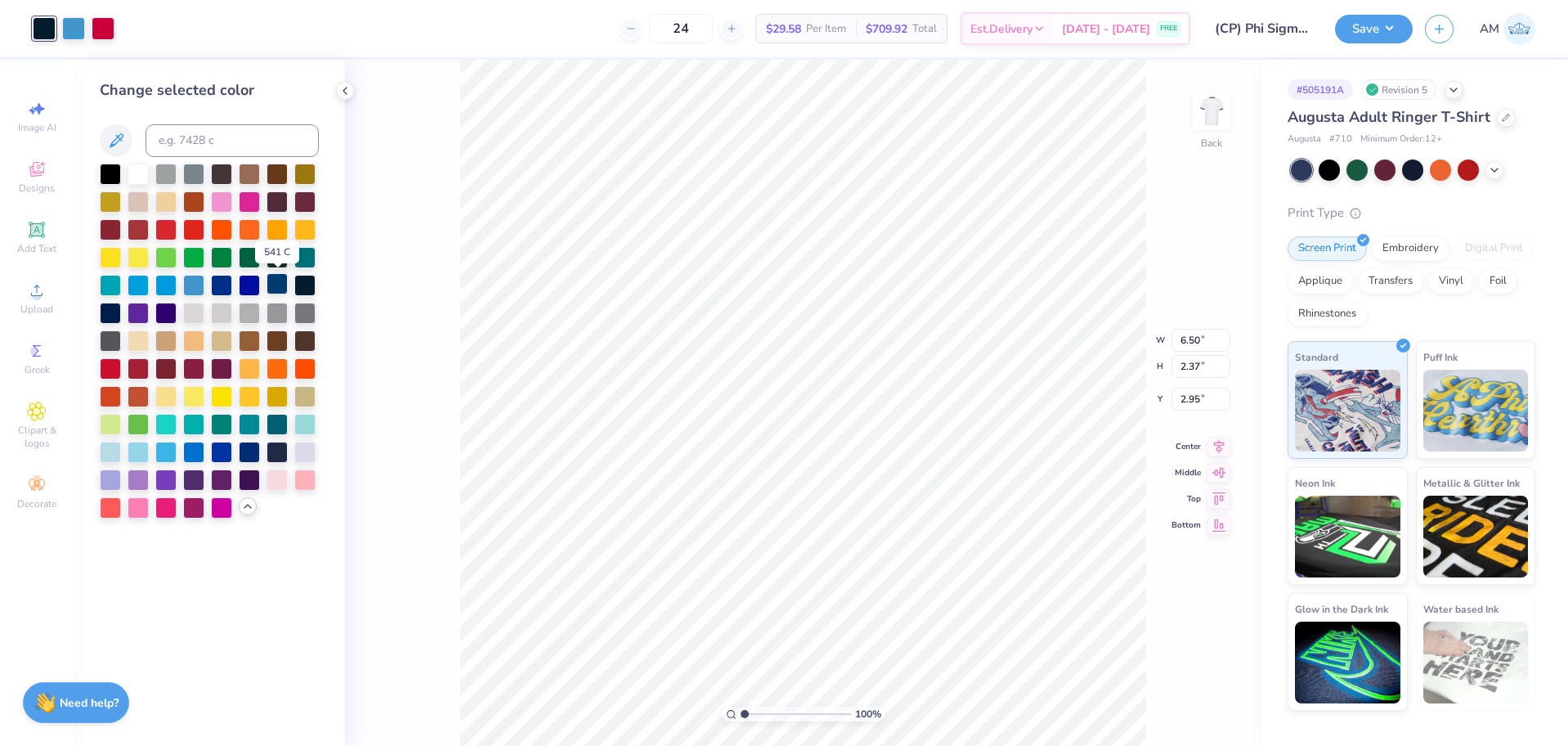
click at [279, 287] on div at bounding box center [276, 283] width 21 height 21
click at [252, 455] on div at bounding box center [249, 450] width 21 height 21
click at [277, 287] on div at bounding box center [276, 283] width 21 height 21
click at [1180, 704] on icon at bounding box center [1185, 700] width 16 height 16
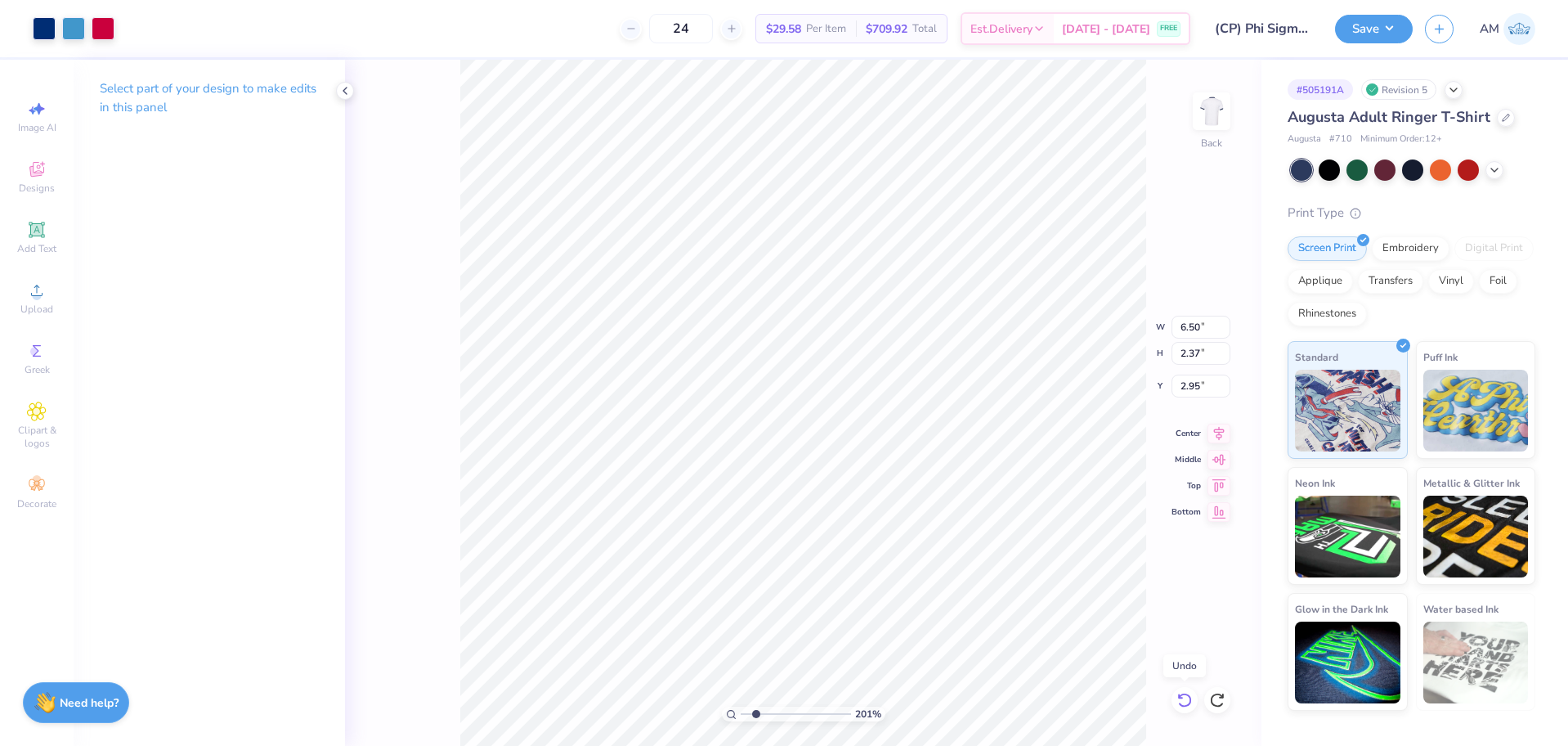
click at [1186, 702] on icon at bounding box center [1185, 700] width 16 height 16
click at [55, 19] on div at bounding box center [44, 27] width 23 height 23
type input "2.01445811466782"
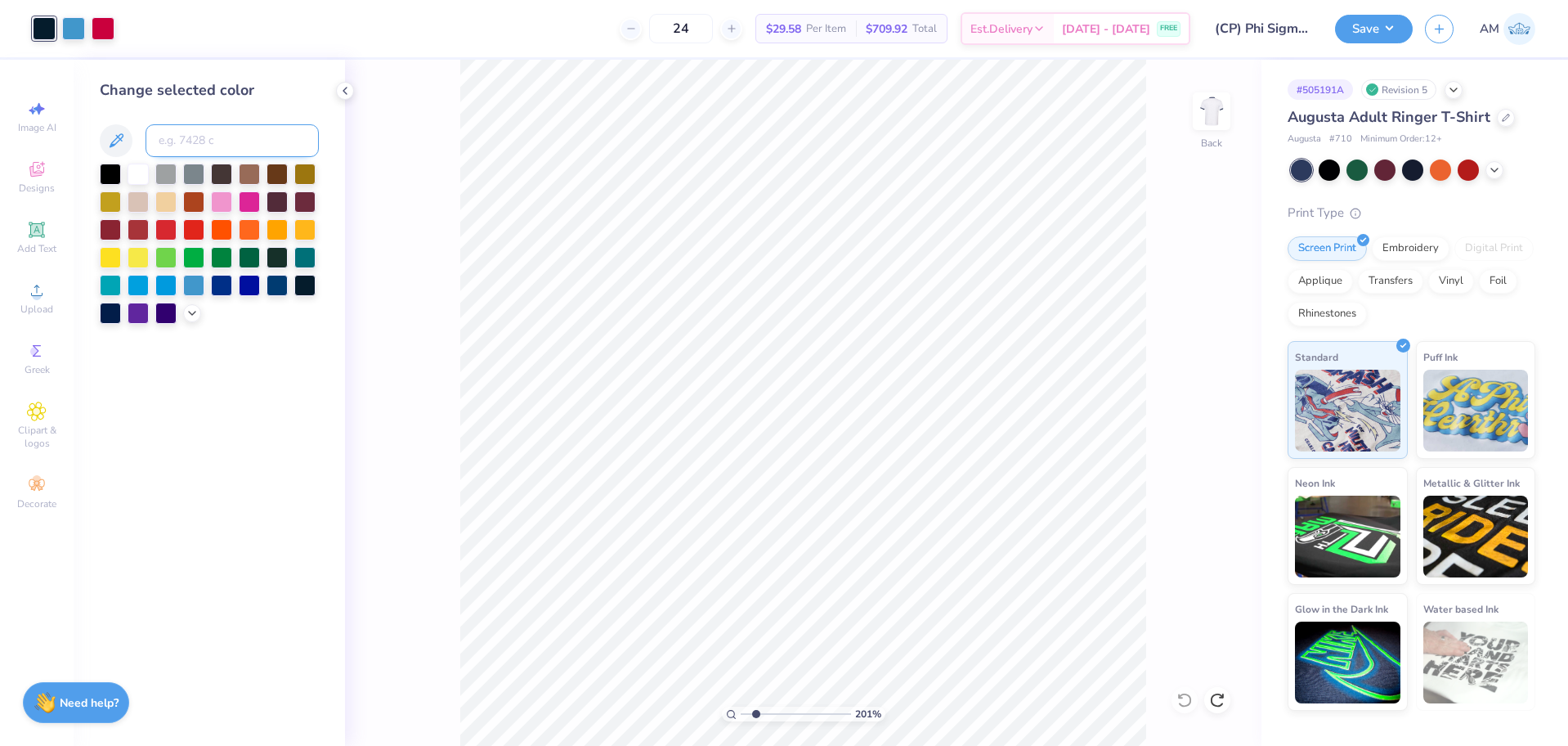
click at [204, 141] on input at bounding box center [231, 141] width 173 height 33
type input "4"
type input "533"
type input "2.01445811466782"
type input "1.64913377760655"
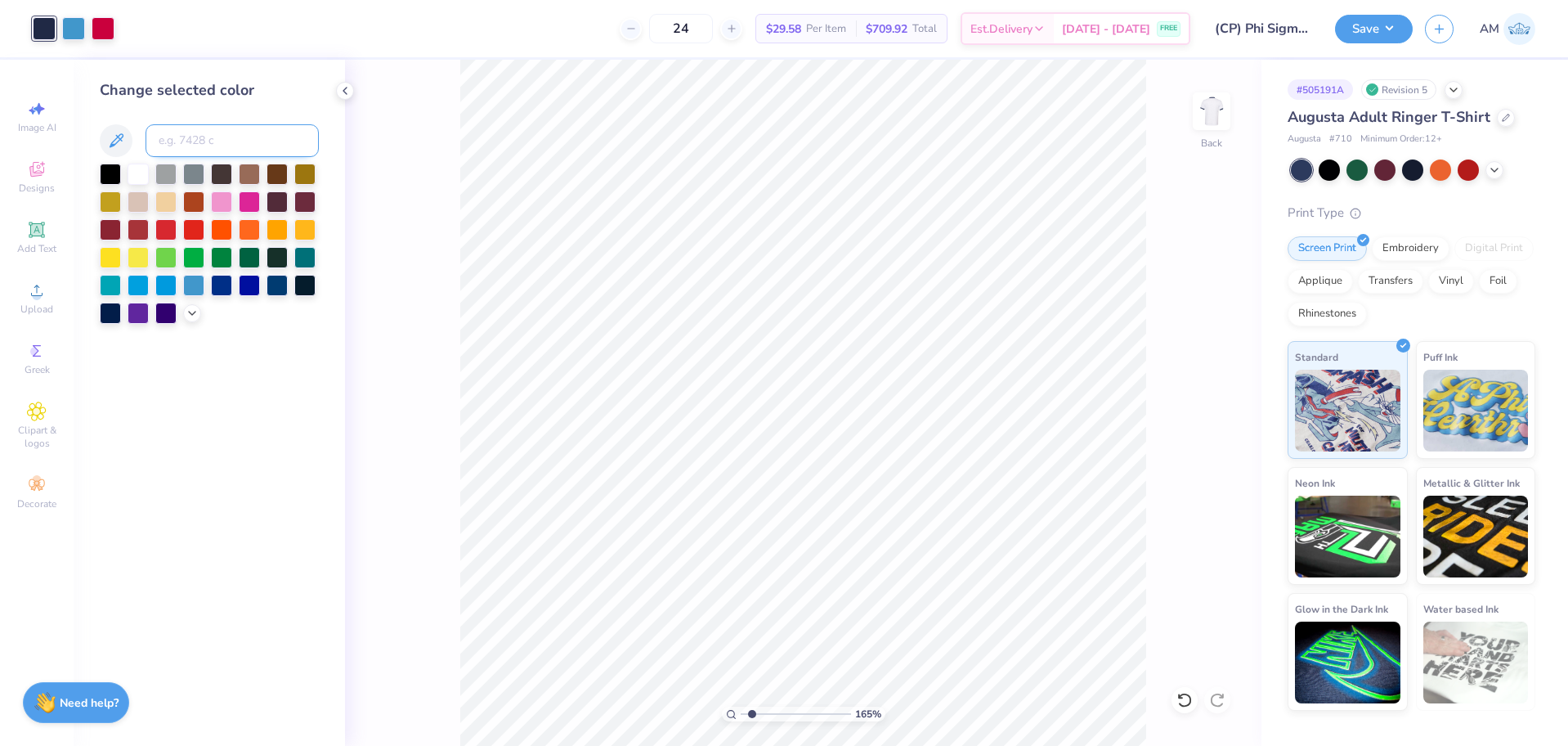
click at [199, 142] on input at bounding box center [231, 141] width 173 height 33
type input "534"
type input "1.64913377760655"
drag, startPoint x: 752, startPoint y: 713, endPoint x: 693, endPoint y: 712, distance: 59.0
type input "1"
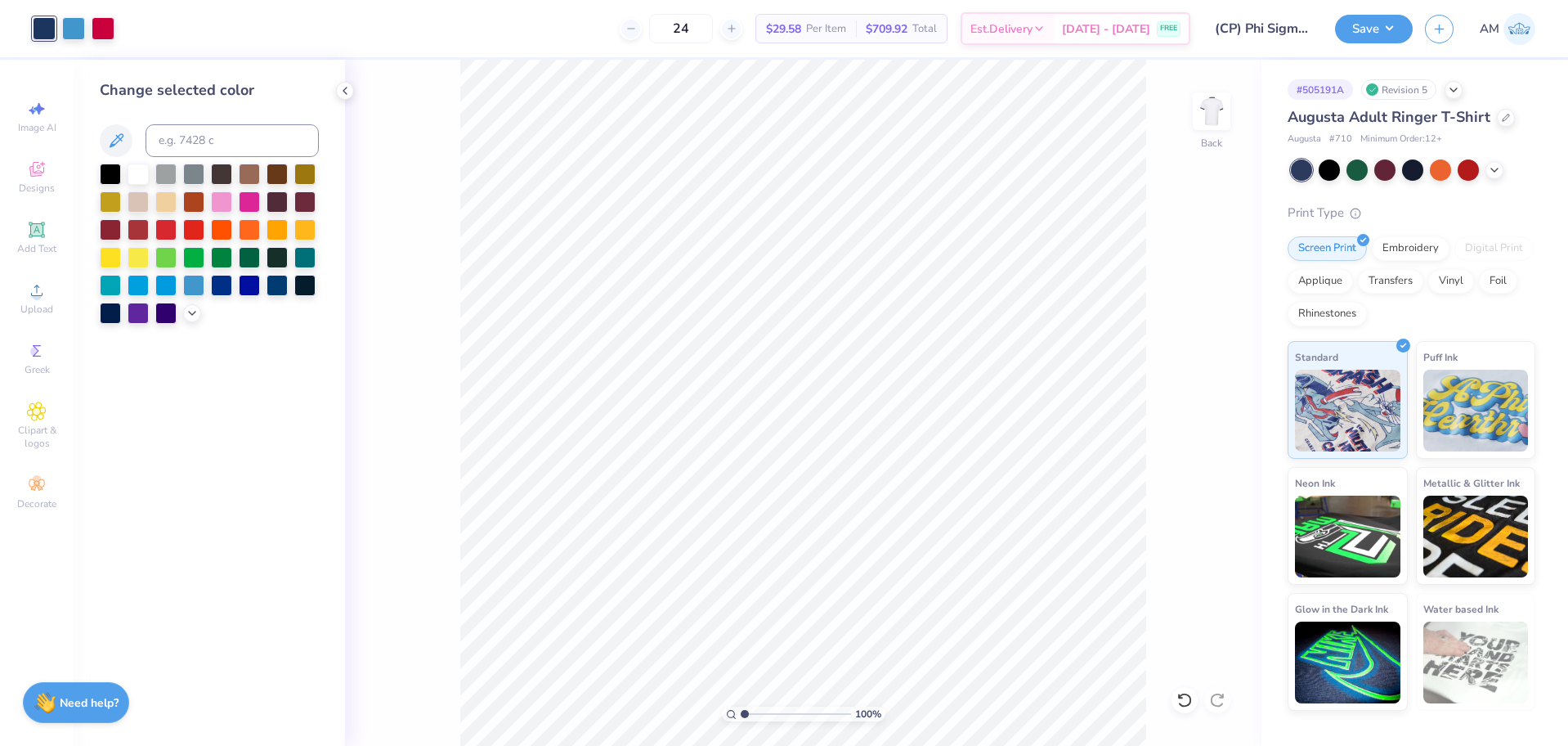
click at [740, 712] on input "range" at bounding box center [795, 714] width 111 height 15
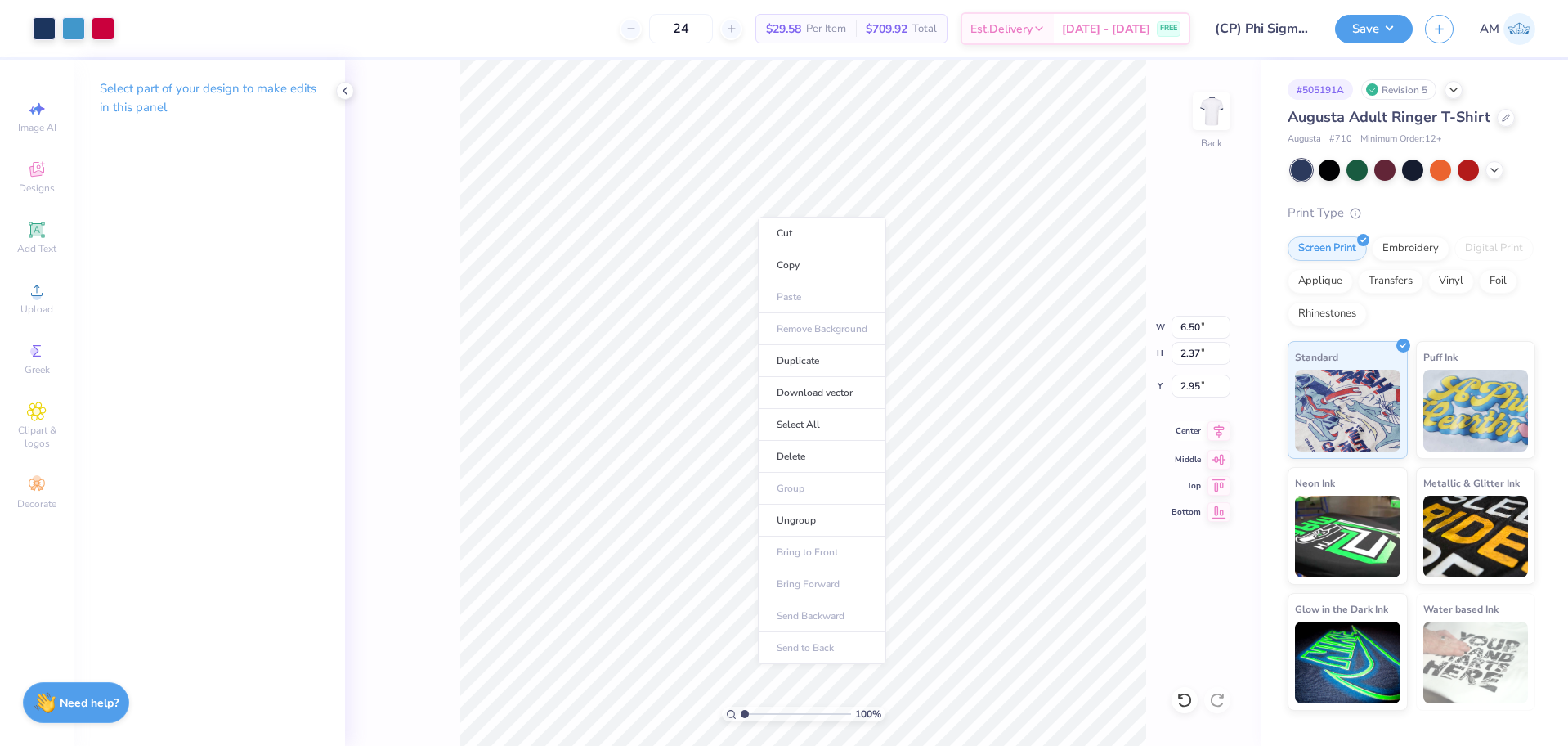
click at [1224, 434] on icon at bounding box center [1219, 430] width 23 height 19
click at [345, 90] on icon at bounding box center [345, 91] width 13 height 13
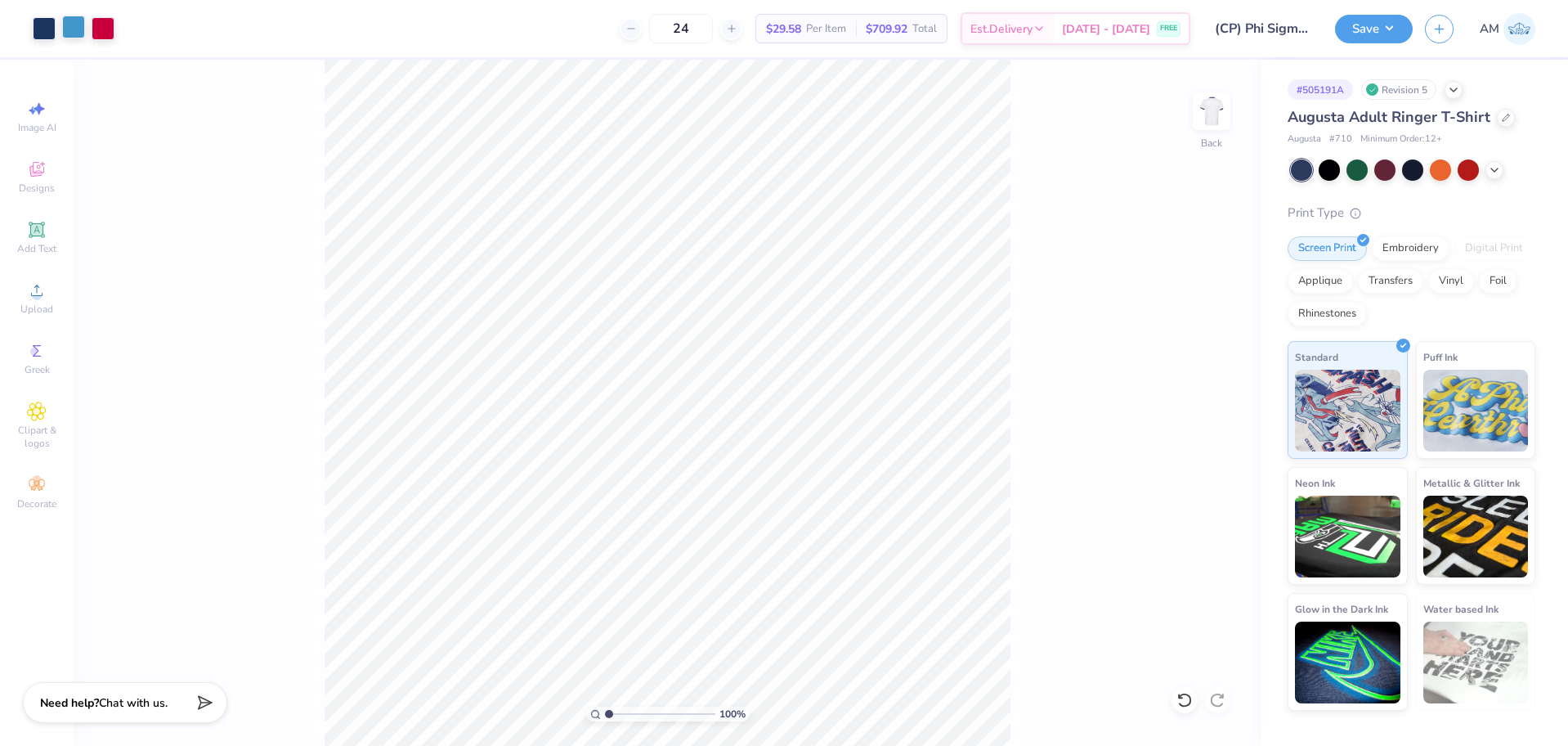
click at [70, 27] on div at bounding box center [73, 27] width 23 height 23
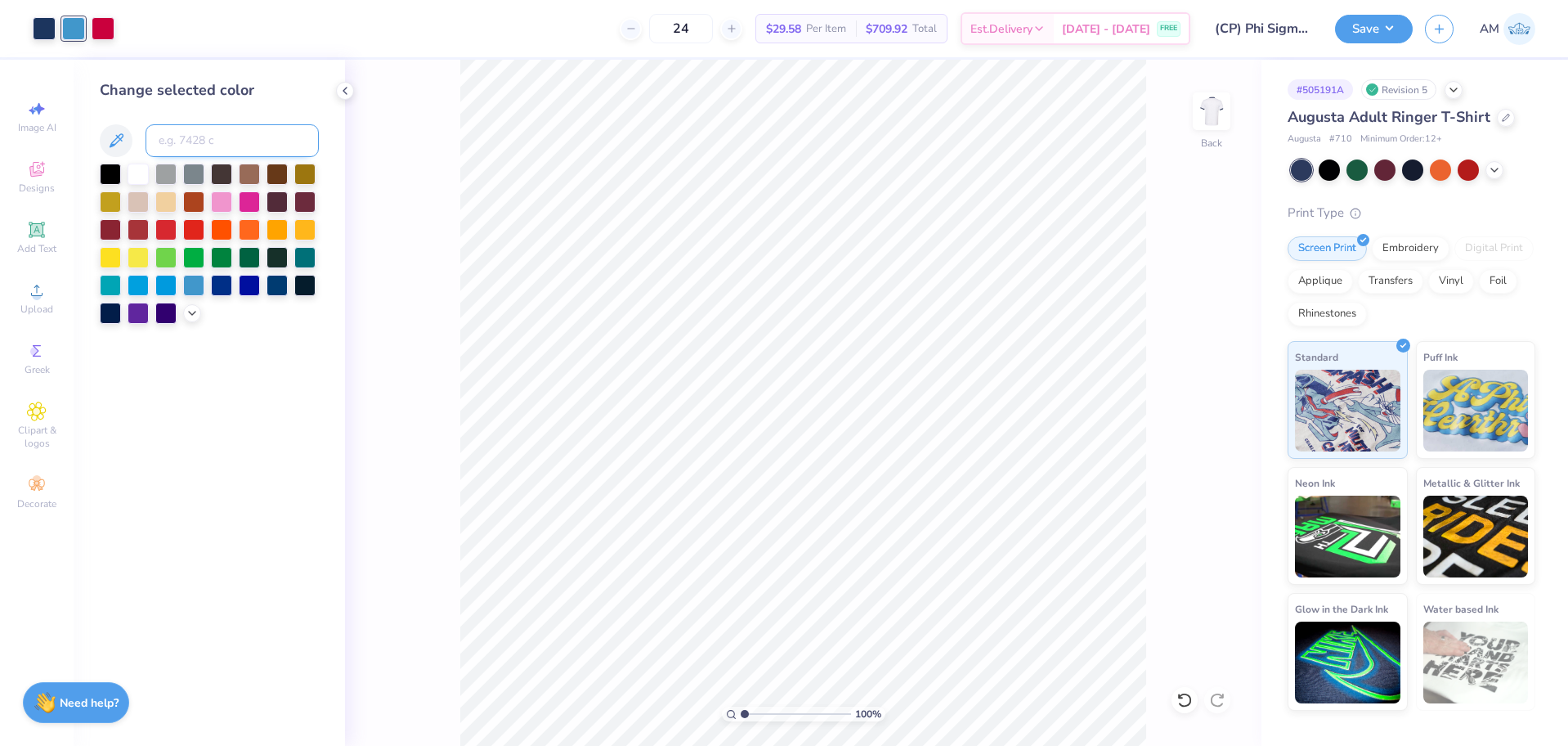
click at [225, 143] on input at bounding box center [231, 141] width 173 height 33
type input "646"
click at [345, 88] on icon at bounding box center [345, 91] width 13 height 13
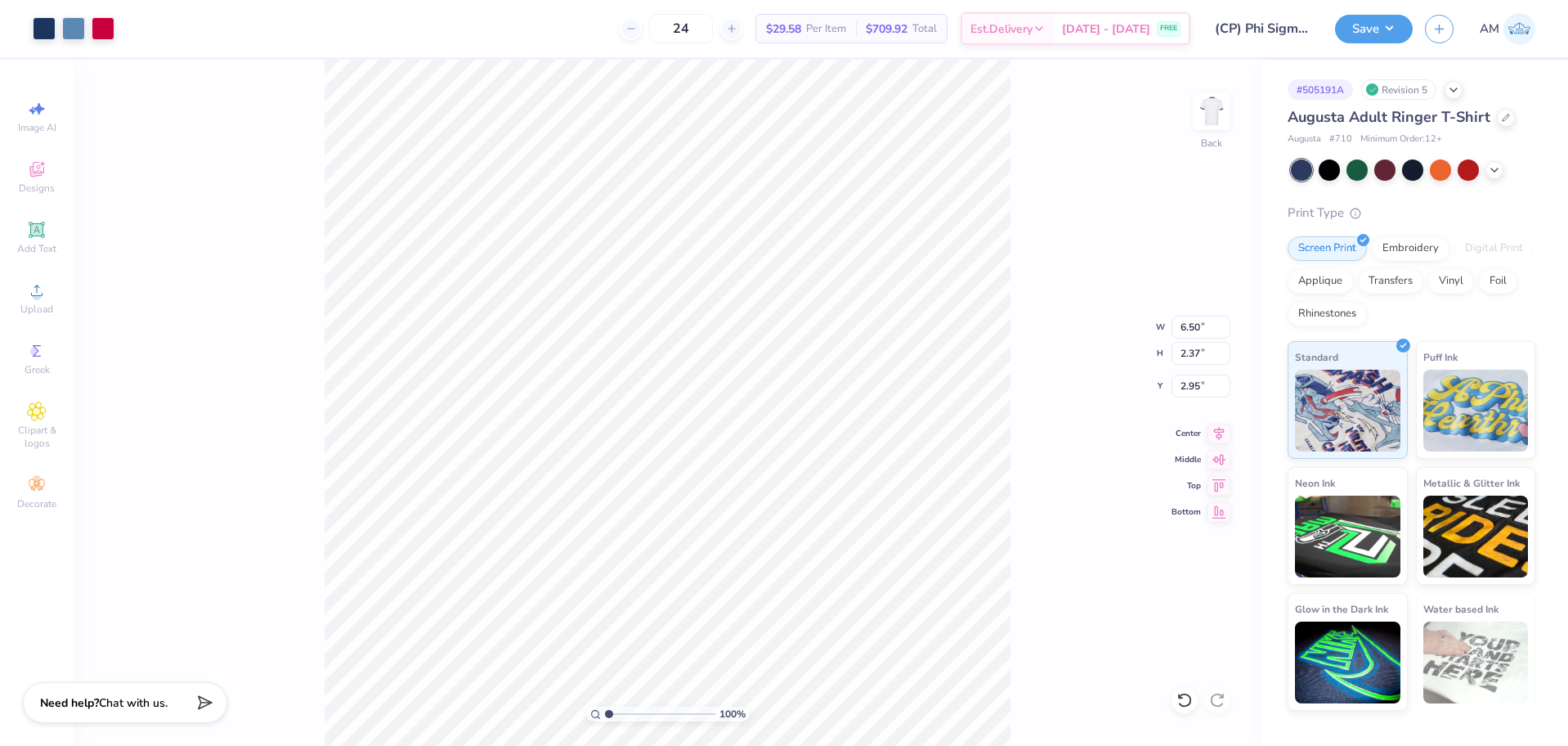
drag, startPoint x: 618, startPoint y: 715, endPoint x: 588, endPoint y: 718, distance: 30.1
type input "1"
click at [605, 718] on input "range" at bounding box center [660, 714] width 111 height 15
click at [1188, 383] on input "2.95" at bounding box center [1200, 385] width 59 height 23
click at [1186, 702] on icon at bounding box center [1185, 700] width 16 height 16
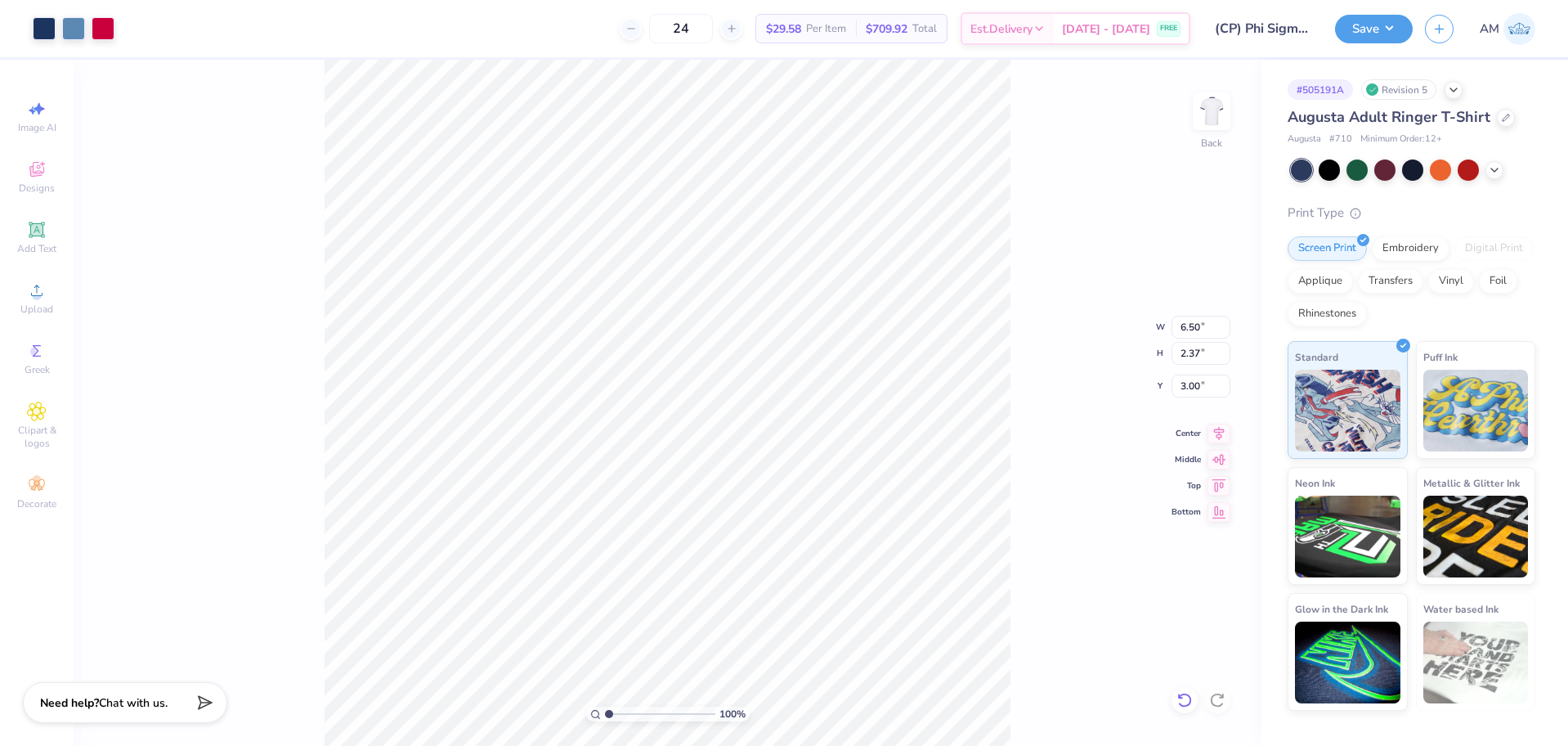
type input "2.95"
click at [1186, 702] on icon at bounding box center [1185, 700] width 16 height 16
click at [1186, 701] on icon at bounding box center [1185, 700] width 16 height 16
click at [78, 29] on div at bounding box center [73, 27] width 23 height 23
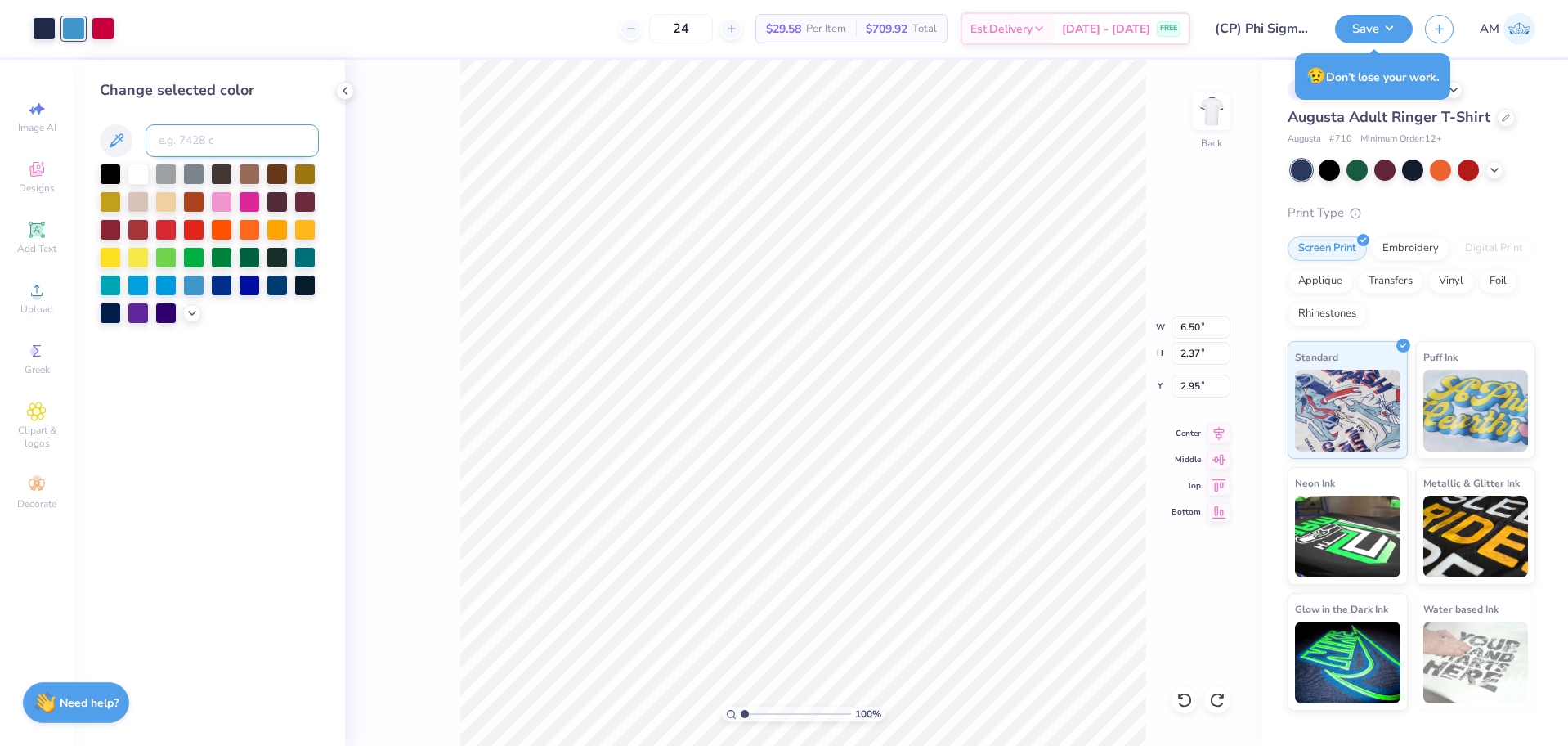
click at [244, 135] on input at bounding box center [231, 141] width 173 height 33
type input "646"
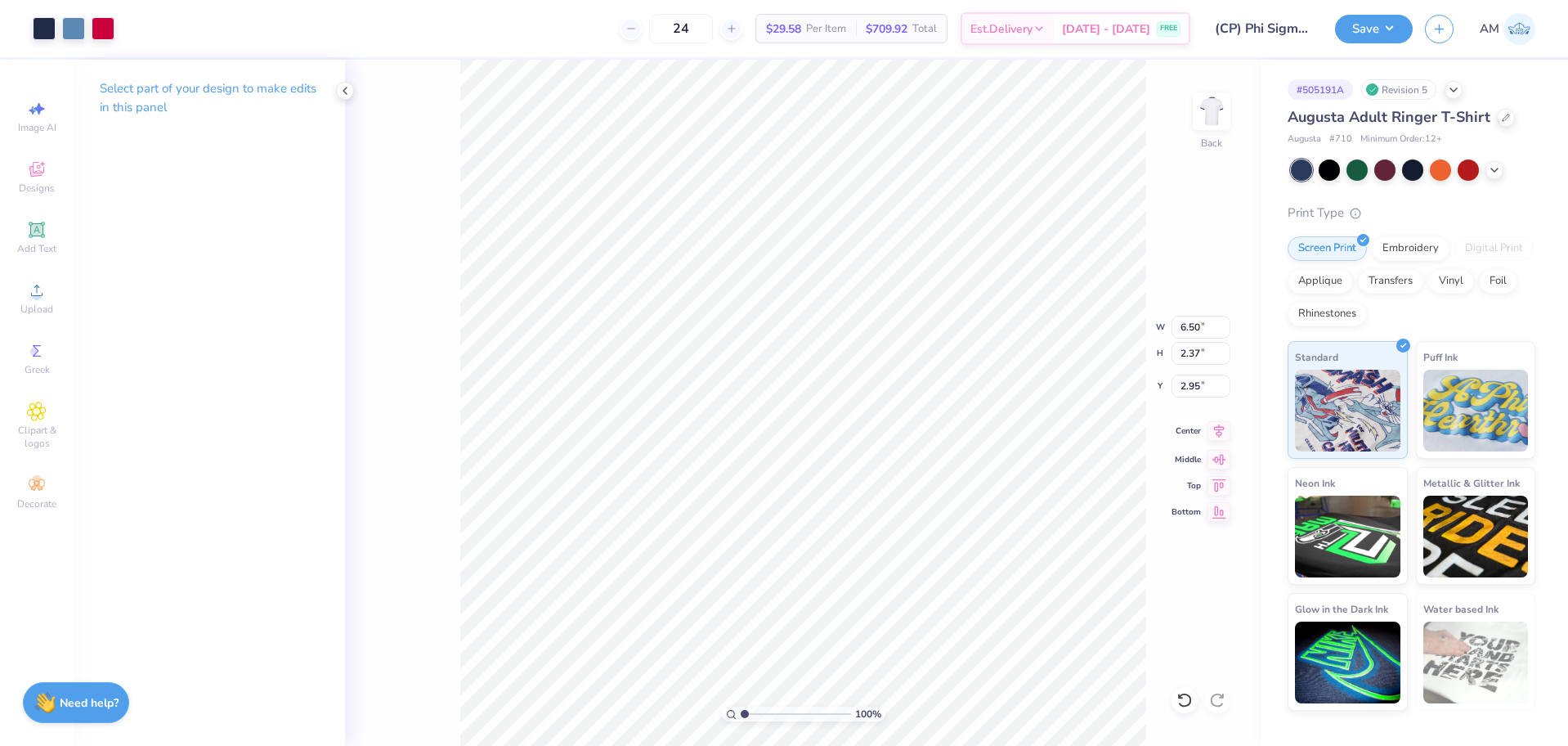
click at [1217, 438] on icon at bounding box center [1219, 430] width 23 height 19
drag, startPoint x: 342, startPoint y: 90, endPoint x: 362, endPoint y: 50, distance: 44.7
click at [342, 91] on icon at bounding box center [345, 91] width 13 height 13
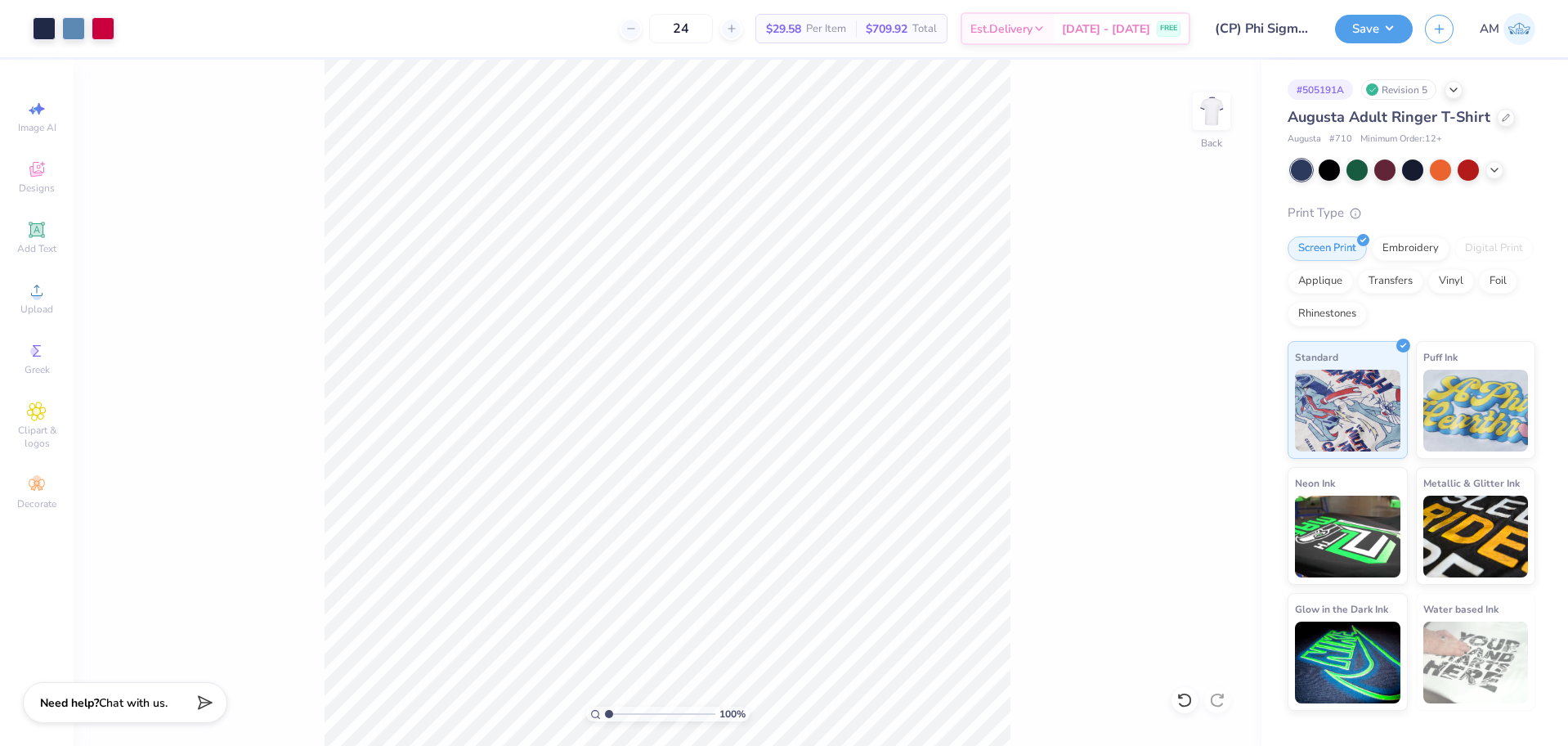
drag, startPoint x: 1365, startPoint y: 30, endPoint x: 1371, endPoint y: 42, distance: 13.4
click at [1365, 27] on button "Save" at bounding box center [1373, 28] width 78 height 28
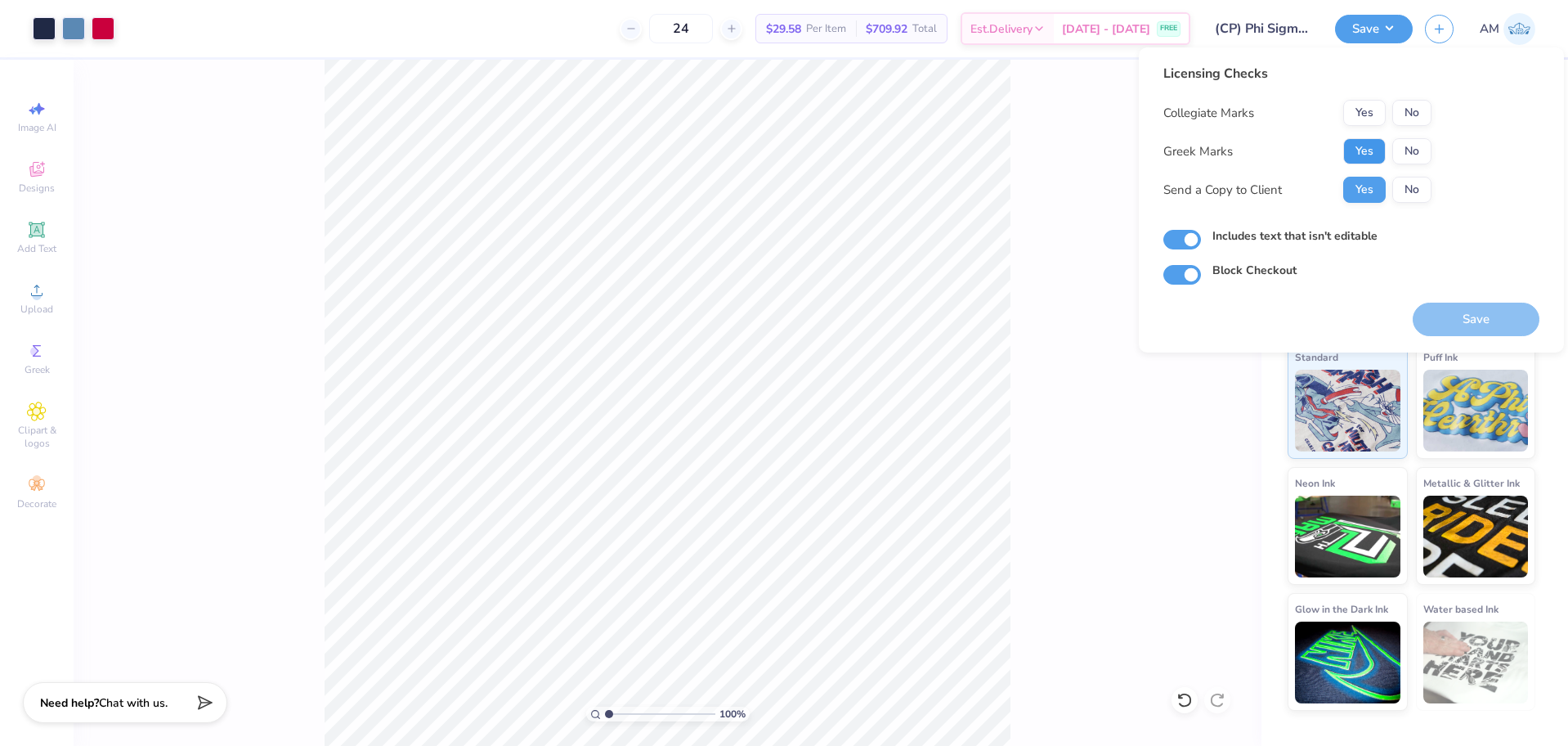
click at [1370, 146] on button "Yes" at bounding box center [1364, 151] width 42 height 27
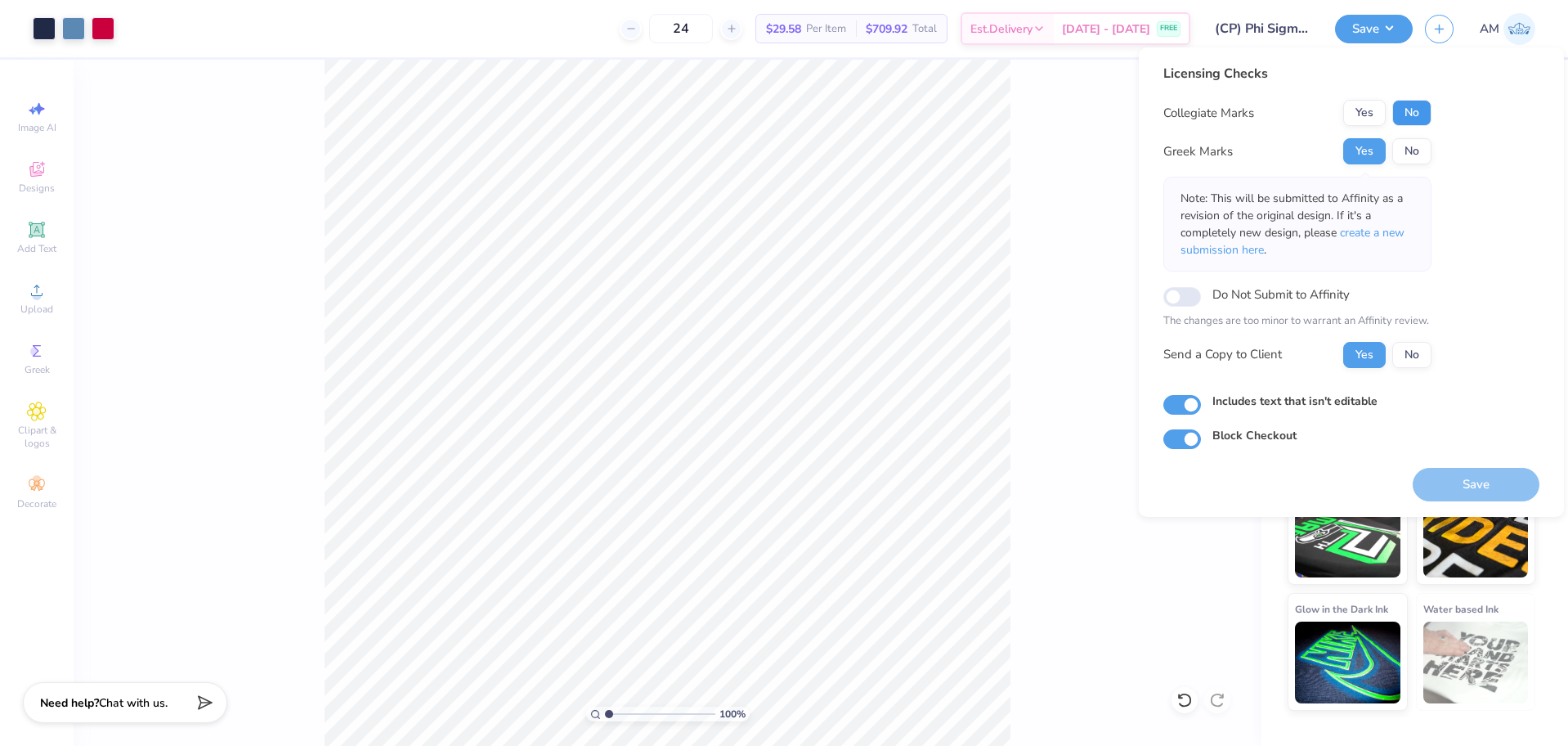
click at [1412, 113] on button "No" at bounding box center [1412, 113] width 39 height 27
click at [1358, 155] on button "Yes" at bounding box center [1364, 151] width 42 height 27
click at [1407, 109] on button "No" at bounding box center [1412, 113] width 39 height 27
click at [1358, 358] on button "Yes" at bounding box center [1364, 354] width 42 height 27
click at [1454, 472] on button "Save" at bounding box center [1476, 484] width 126 height 34
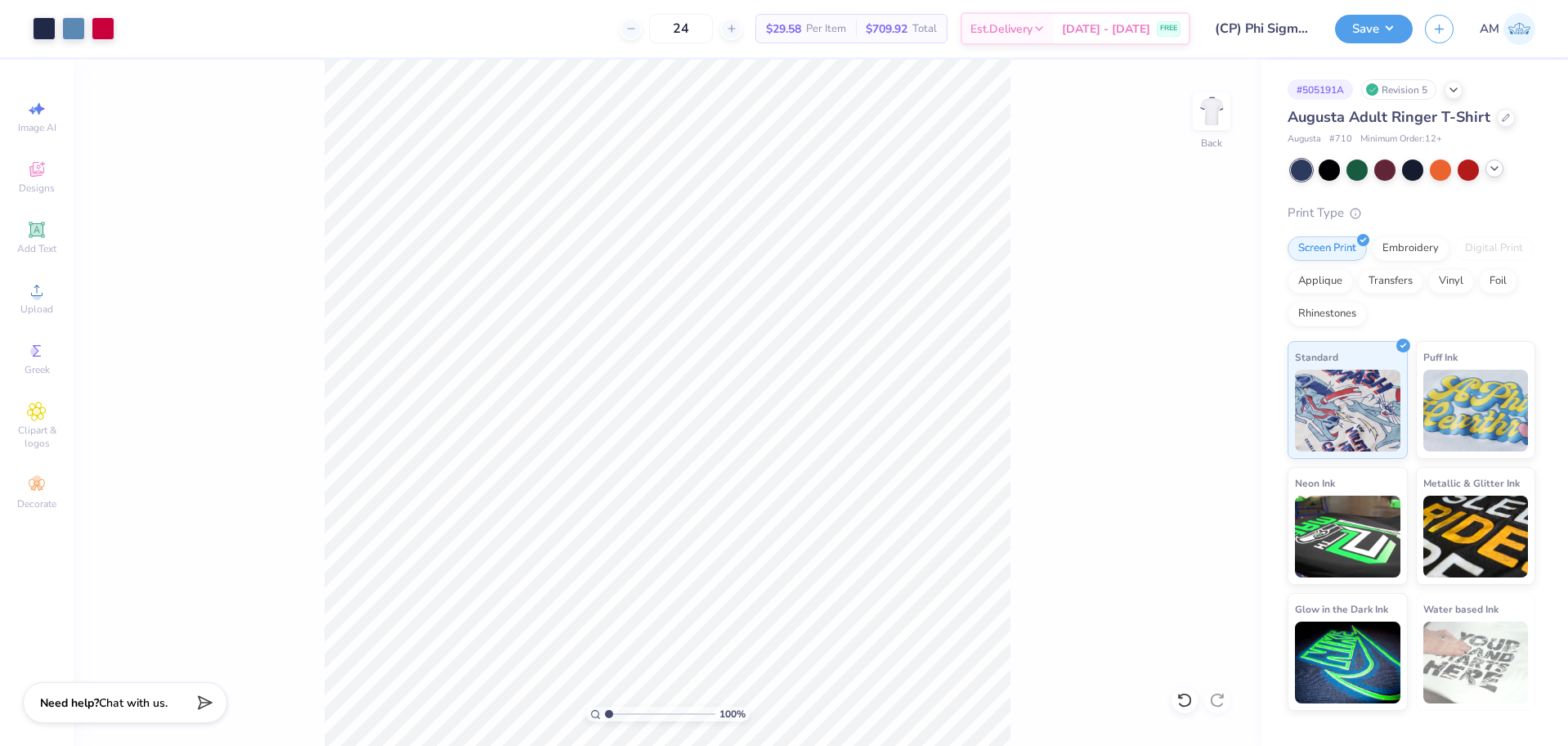
click at [1498, 171] on icon at bounding box center [1494, 168] width 13 height 13
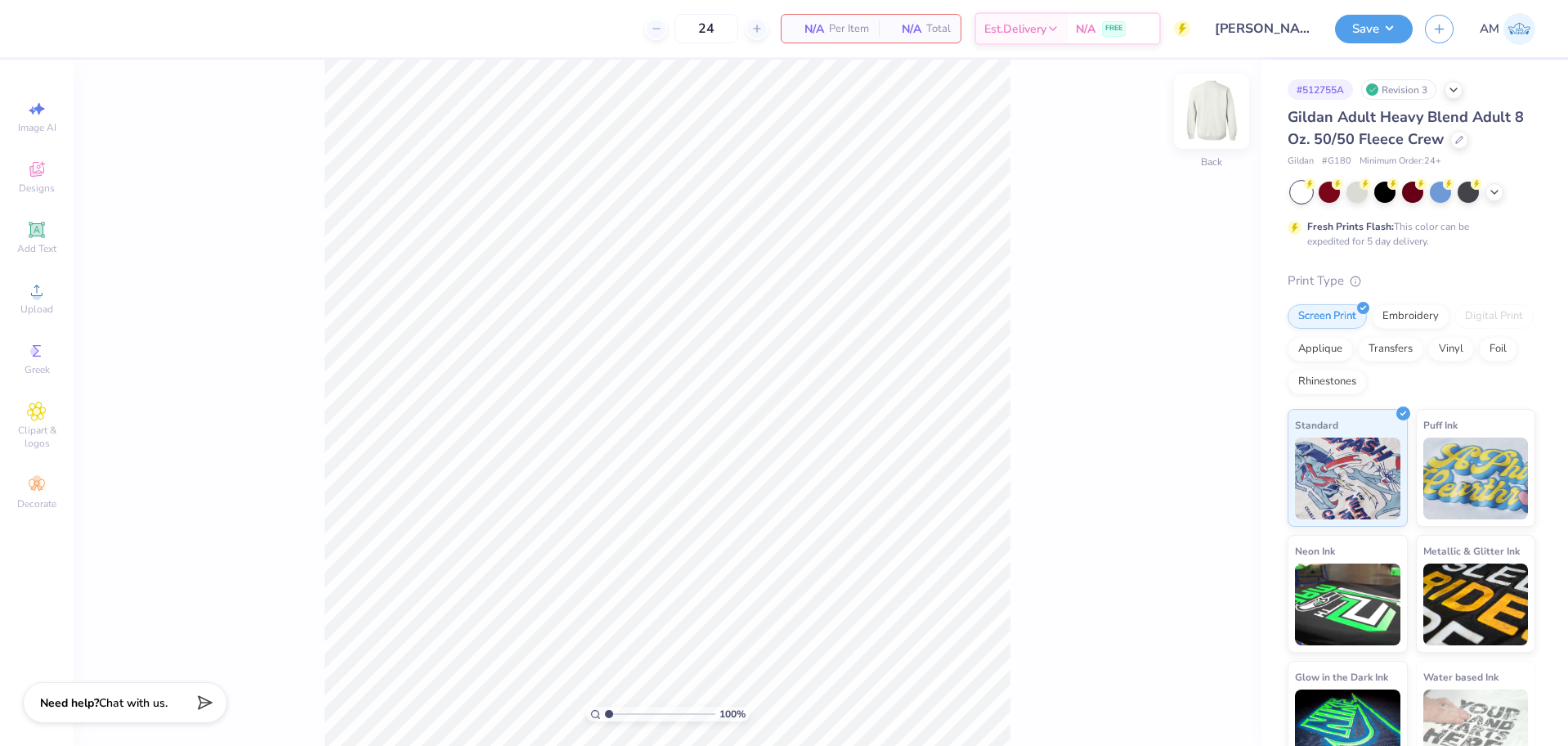
click at [1222, 114] on img at bounding box center [1210, 111] width 65 height 65
